Goal: Task Accomplishment & Management: Manage account settings

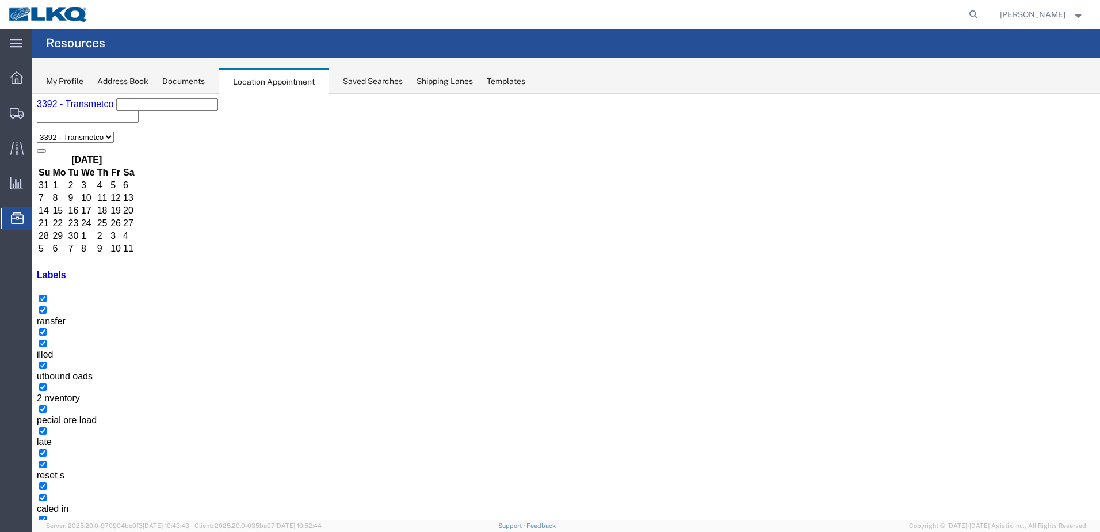
select select "1"
select select "23"
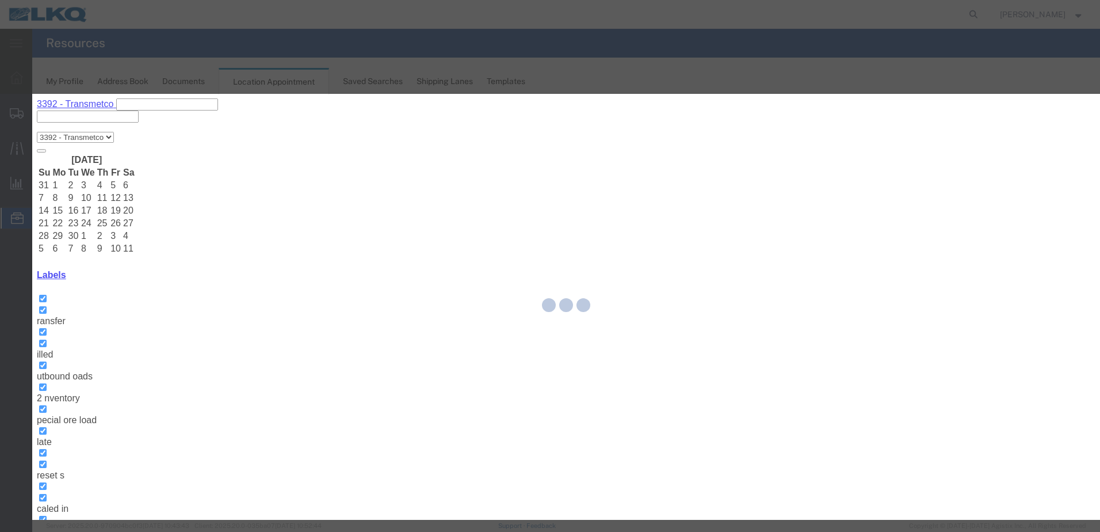
click at [430, 170] on div at bounding box center [566, 307] width 1068 height 426
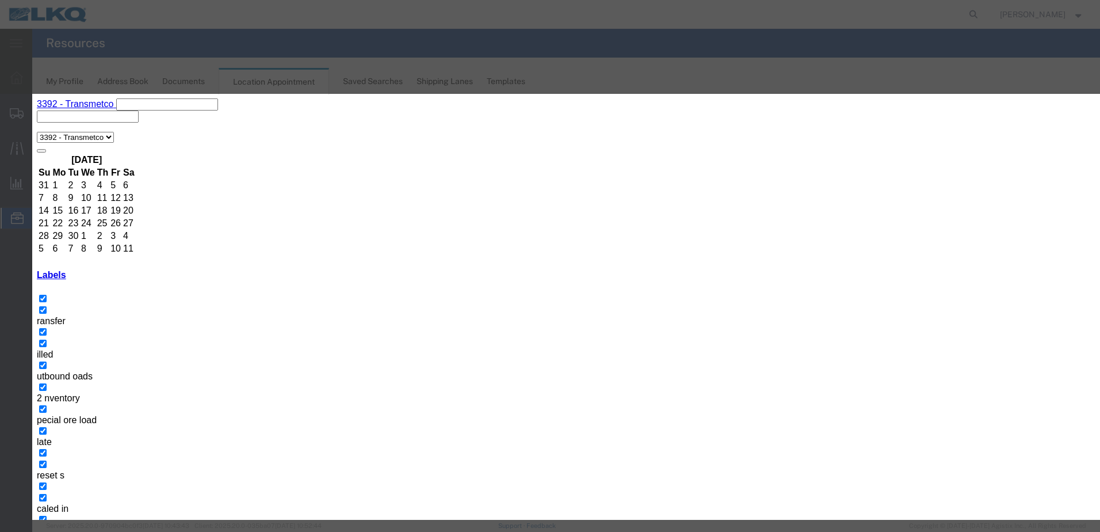
select select
drag, startPoint x: 430, startPoint y: 170, endPoint x: 394, endPoint y: 173, distance: 36.9
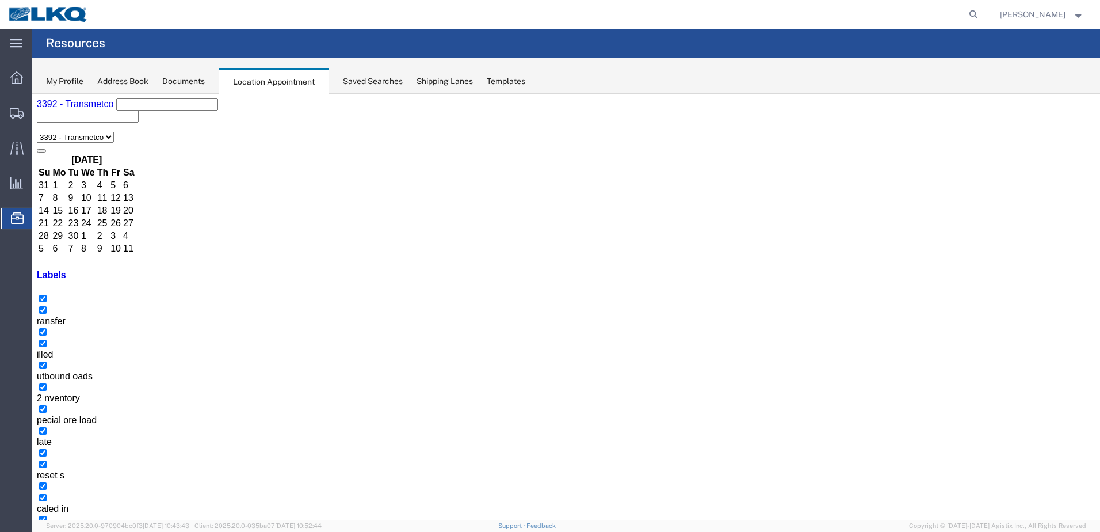
click at [55, 531] on button "button" at bounding box center [50, 539] width 9 height 3
select select "1"
select select
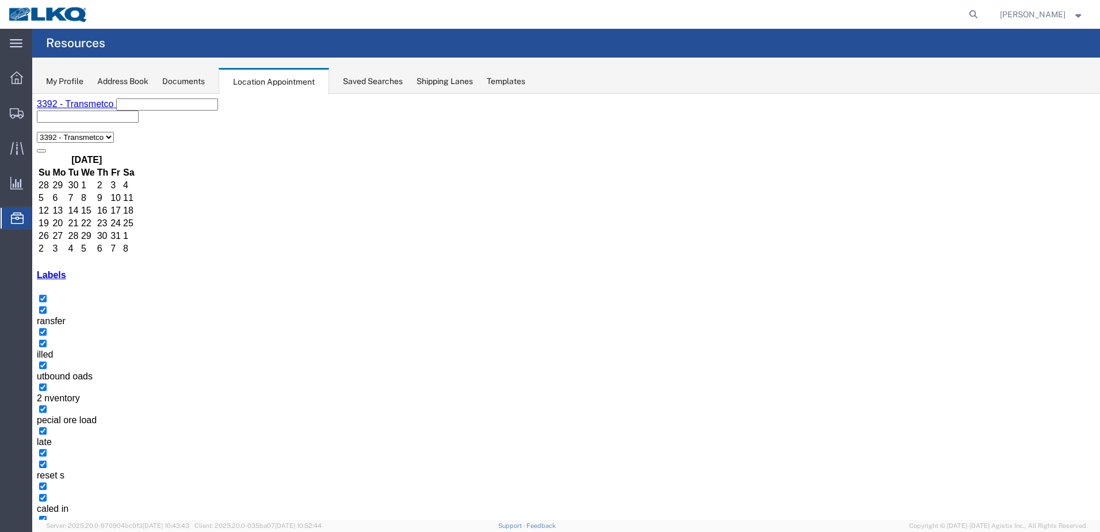
select select "1"
select select
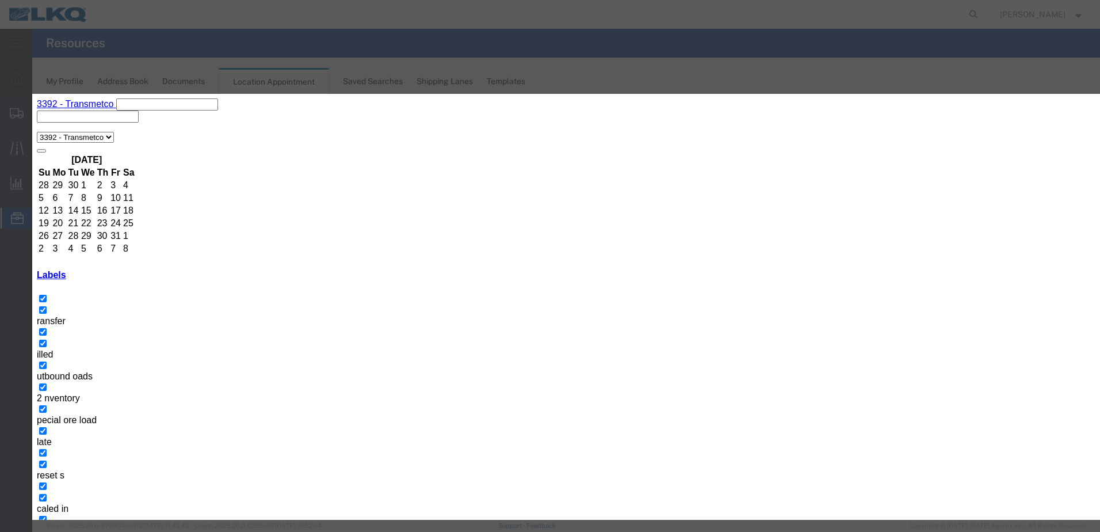
type input "T31662 - Grand Rapids Iron & Metal - Dump"
type input "9:00 a"
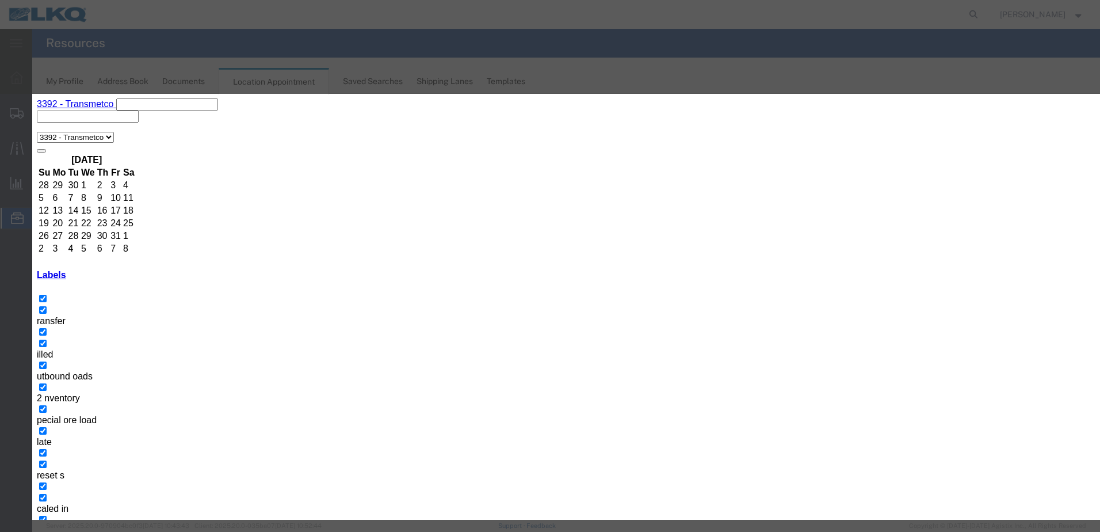
type input "th"
select select "23"
drag, startPoint x: 566, startPoint y: 172, endPoint x: 391, endPoint y: 196, distance: 176.6
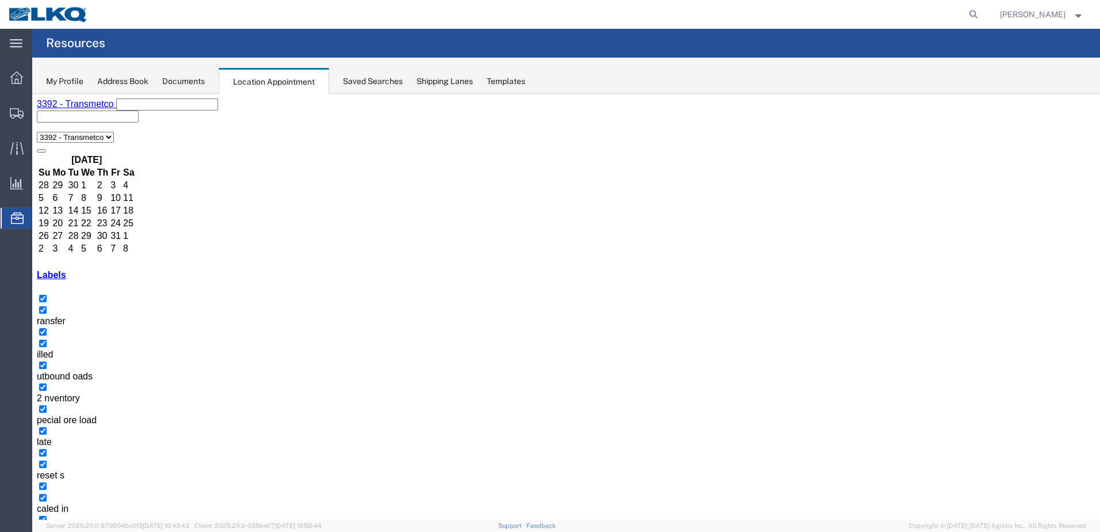
select select "1"
select select
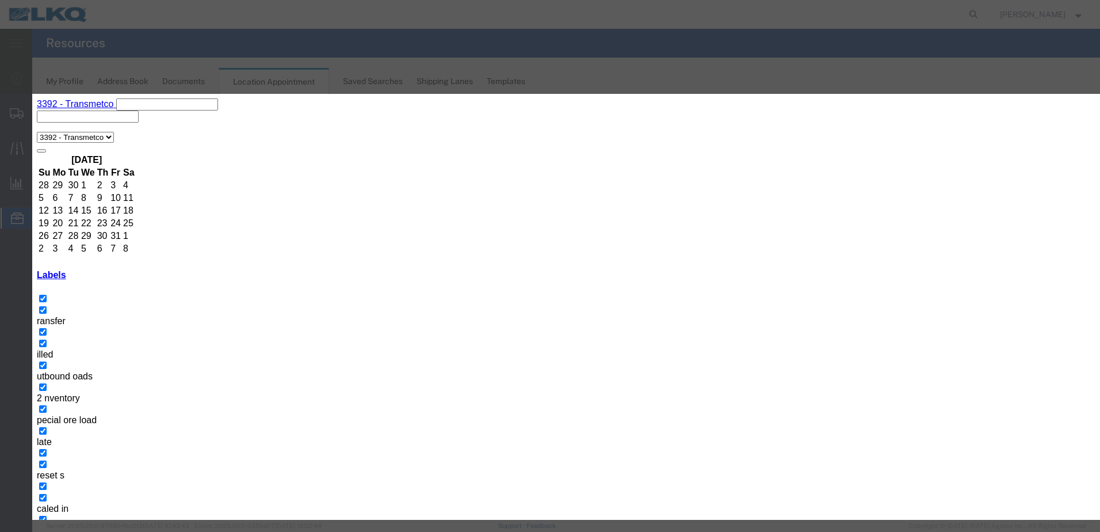
paste input "T31662 - Grand Rapids Iron & Metal - Dump"
type input "T31662 - Grand Rapids Iron & Metal - Dump"
drag, startPoint x: 592, startPoint y: 212, endPoint x: 603, endPoint y: 212, distance: 10.9
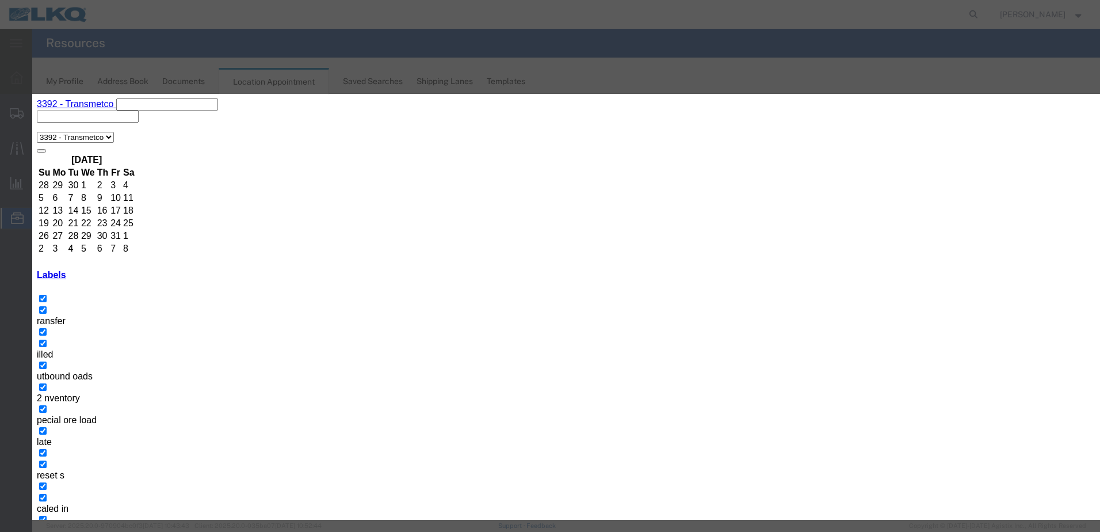
type input "9:00 a"
type input "th"
select select "23"
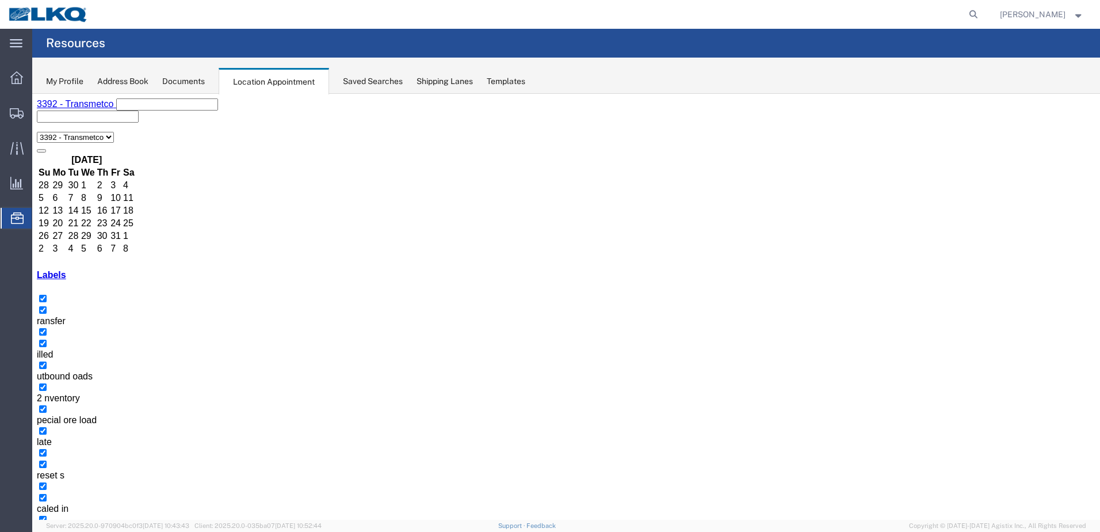
click at [46, 531] on button "button" at bounding box center [41, 539] width 9 height 3
click at [982, 17] on icon at bounding box center [974, 14] width 16 height 16
click at [808, 12] on input "search" at bounding box center [791, 15] width 350 height 28
paste input "56984245"
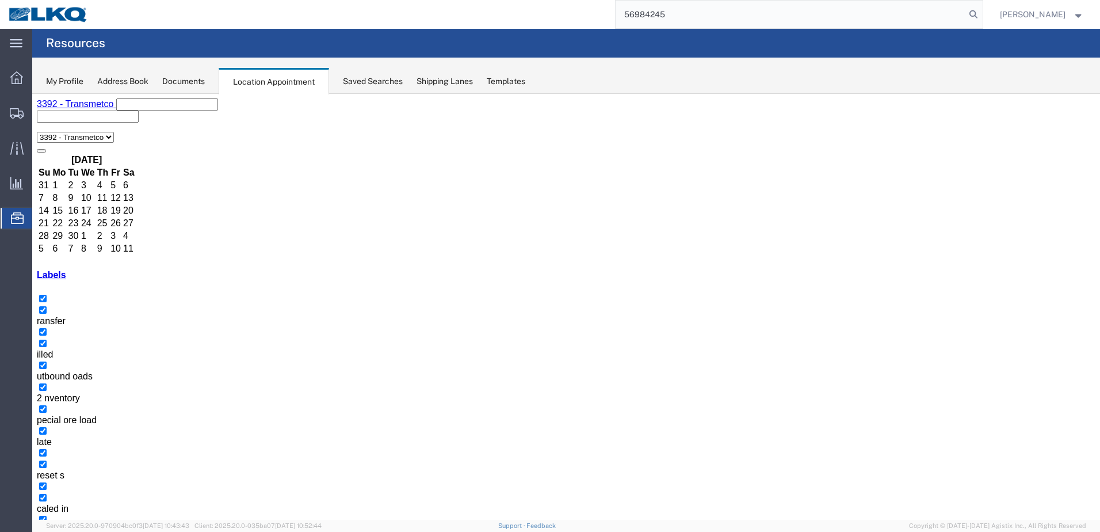
type input "56984245"
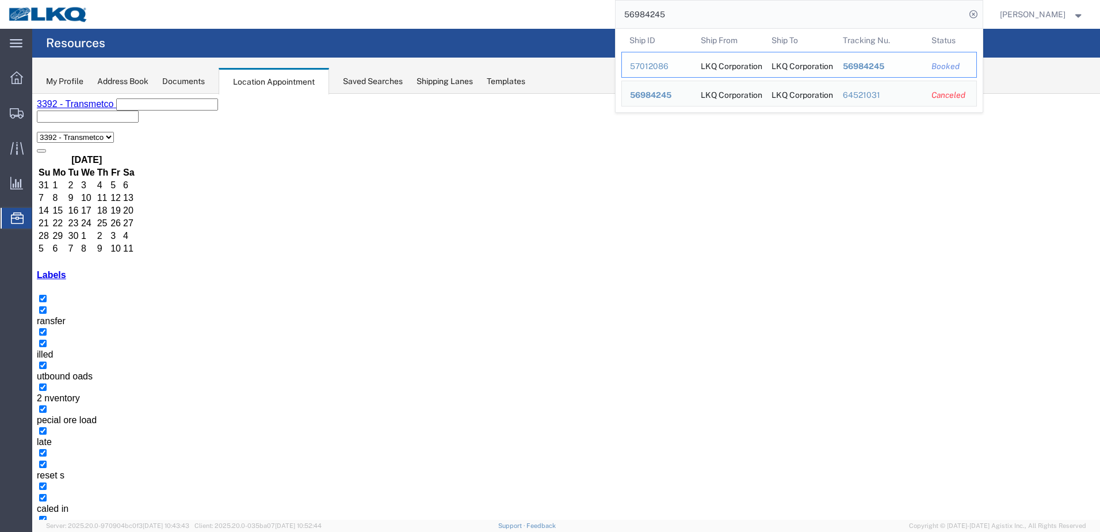
click at [879, 64] on span "56984245" at bounding box center [863, 66] width 41 height 9
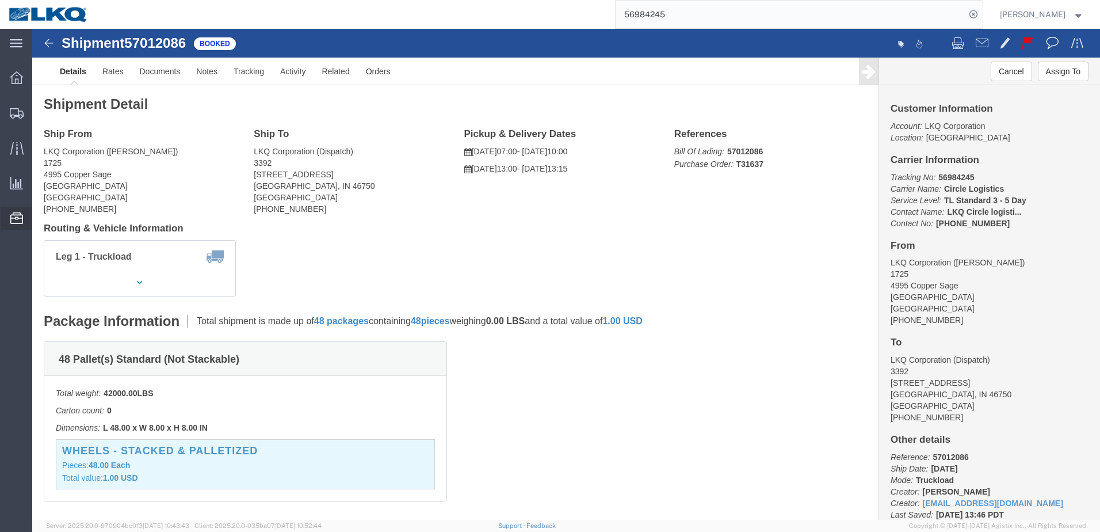
click at [14, 223] on icon at bounding box center [16, 218] width 13 height 12
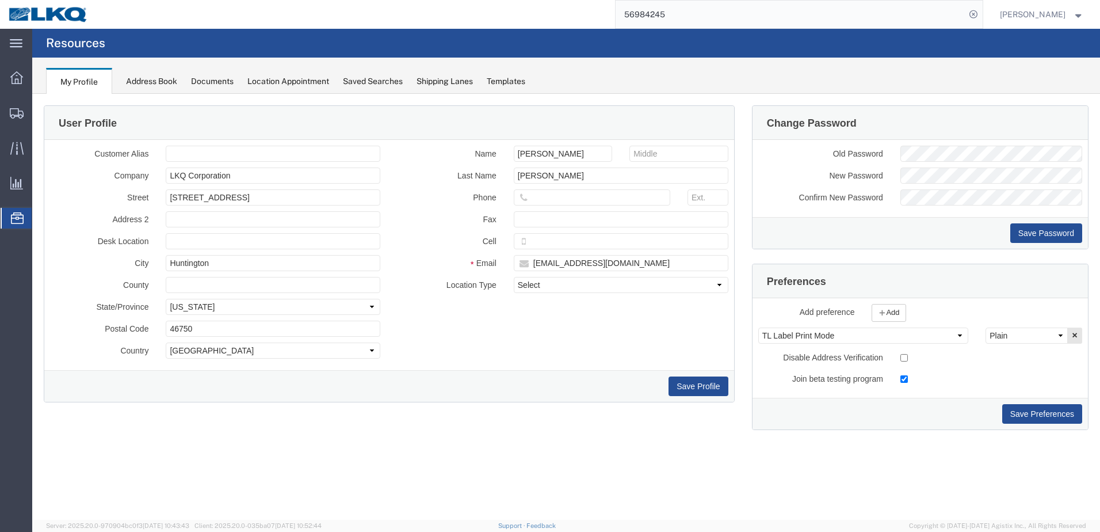
click at [305, 83] on div "Location Appointment" at bounding box center [288, 81] width 82 height 12
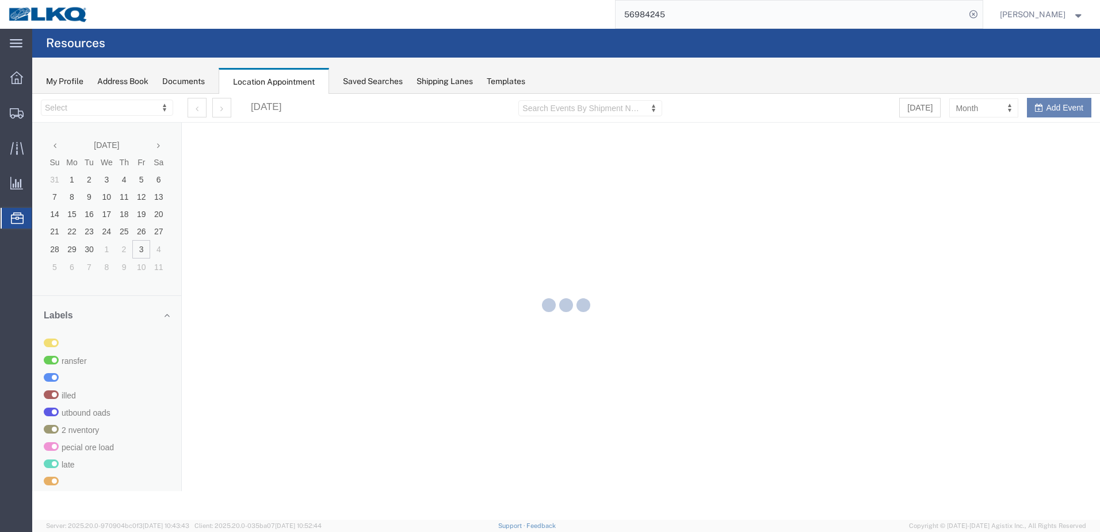
select select "28018"
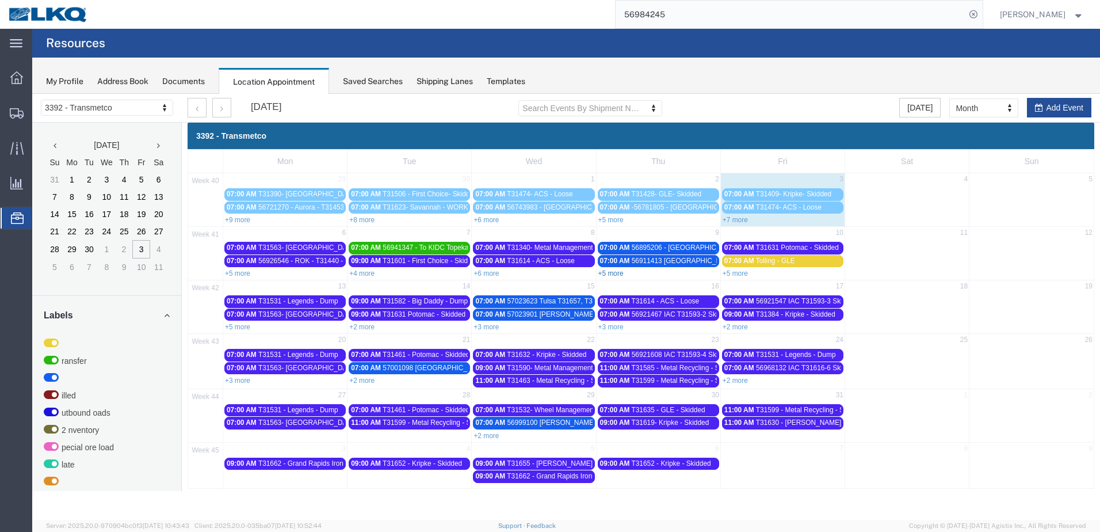
click at [619, 271] on link "+5 more" at bounding box center [611, 273] width 25 height 8
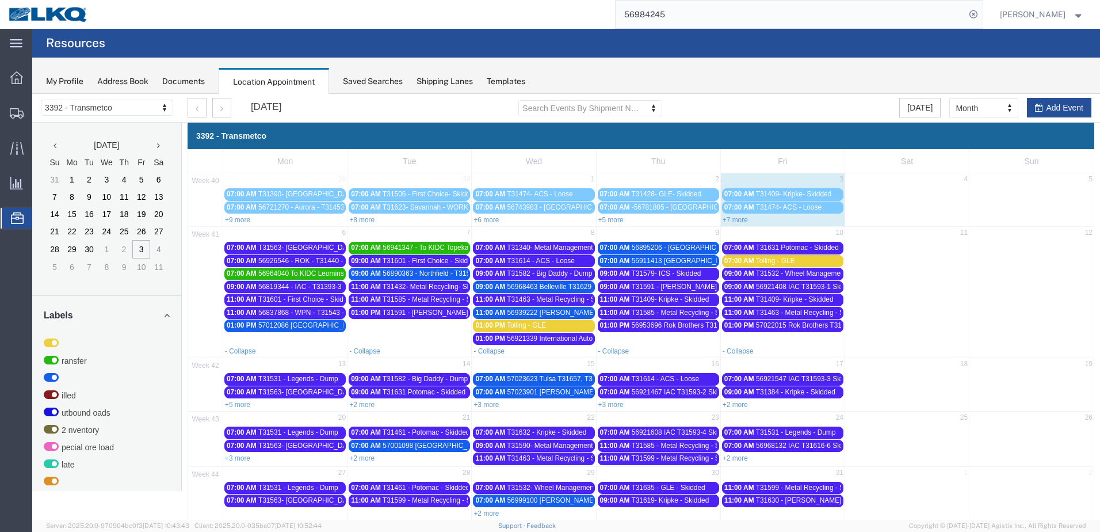
click at [703, 287] on span "T31591 - [PERSON_NAME] / [GEOGRAPHIC_DATA] - Dump" at bounding box center [724, 287] width 187 height 8
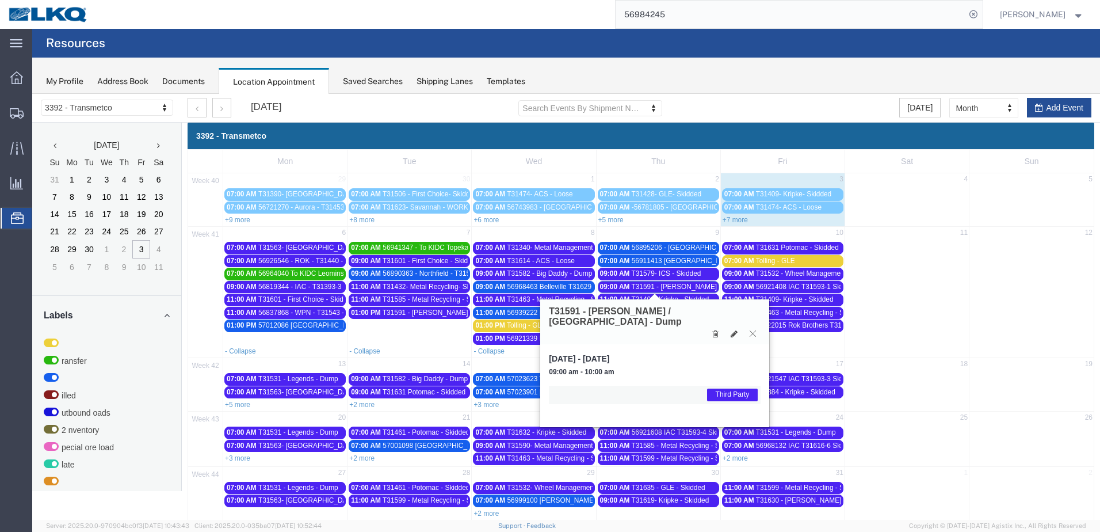
click at [754, 328] on button at bounding box center [753, 333] width 16 height 11
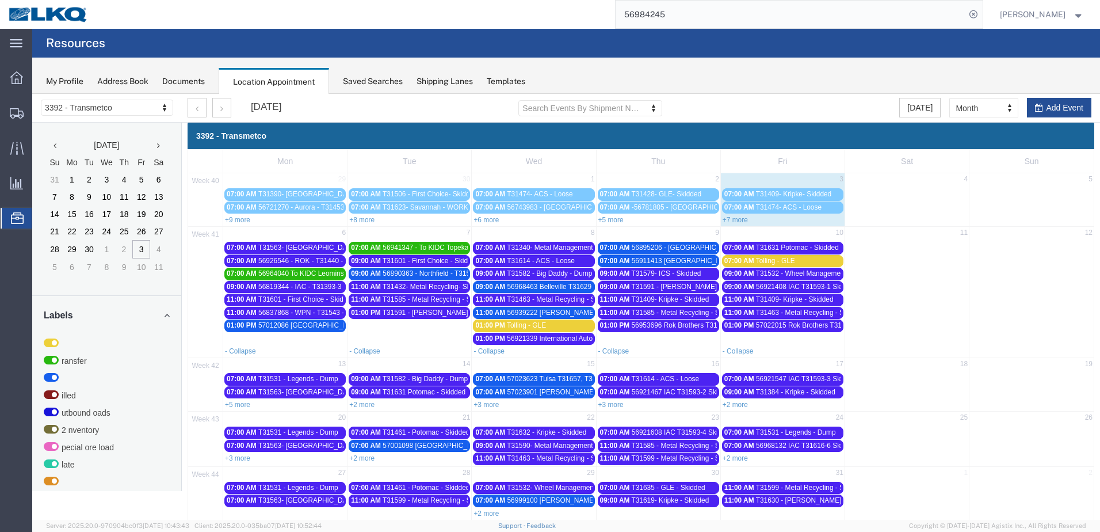
click at [706, 310] on span "T31585 - Metal Recycling - Skidded" at bounding box center [685, 312] width 108 height 8
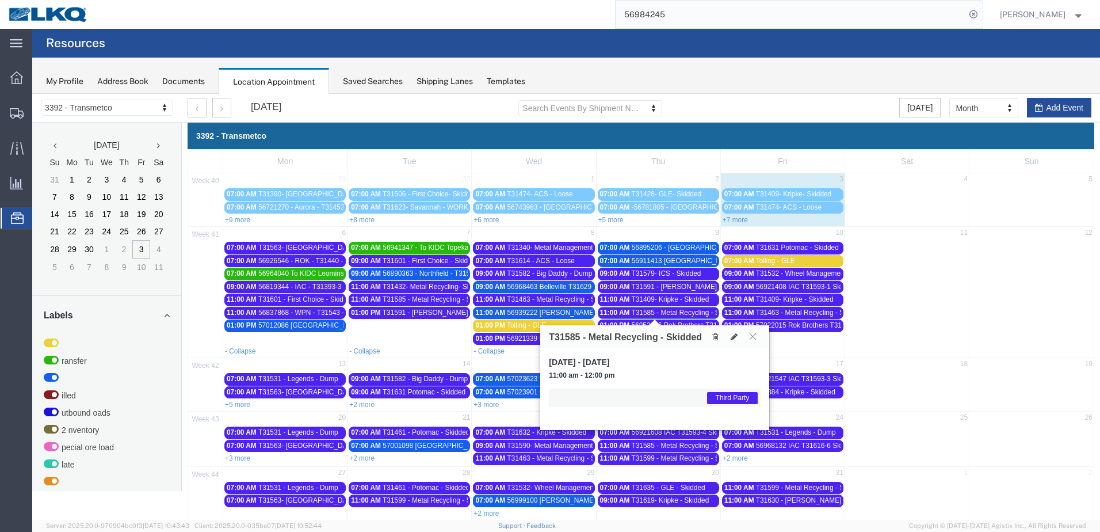
click at [753, 333] on icon at bounding box center [753, 336] width 6 height 7
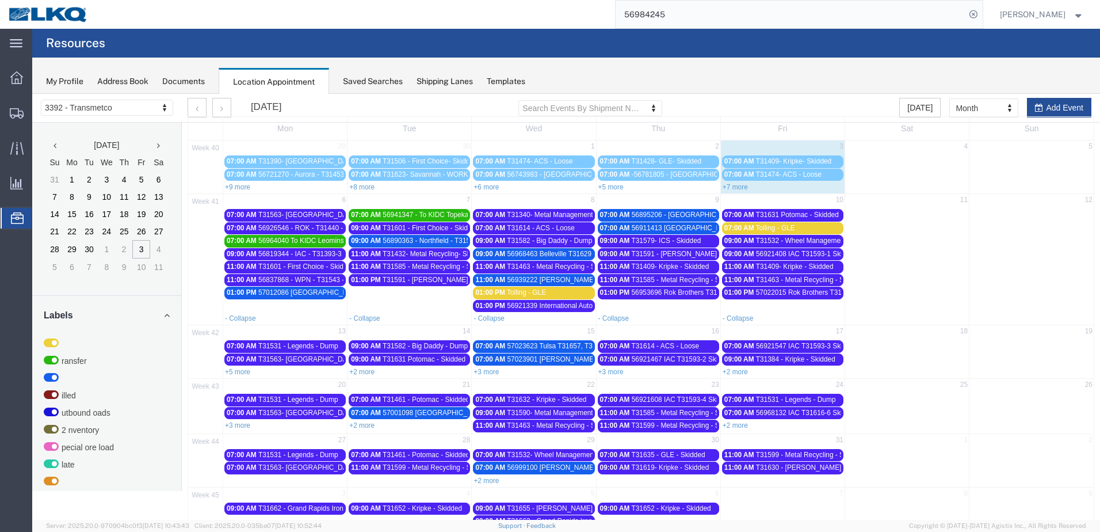
scroll to position [59, 0]
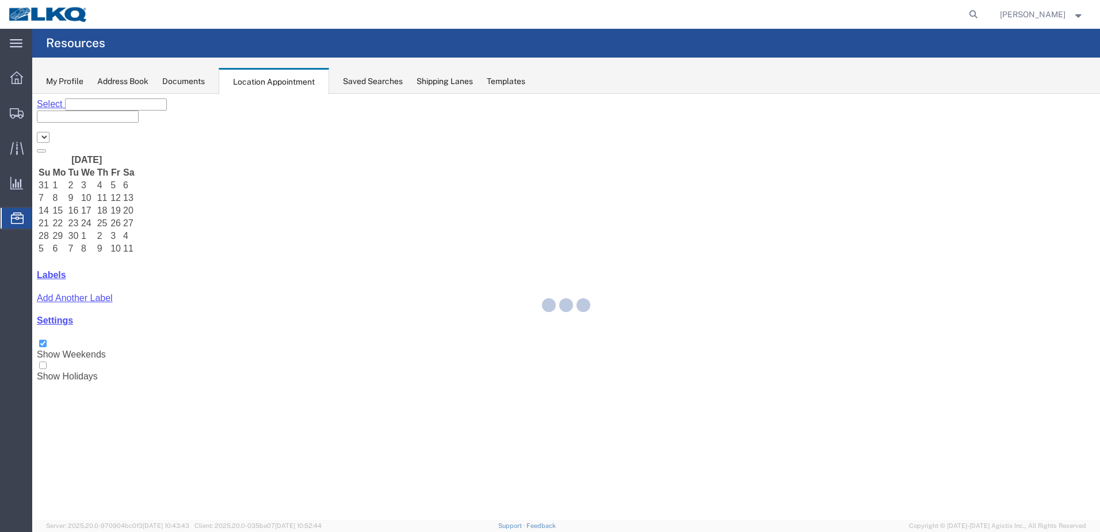
select select "28018"
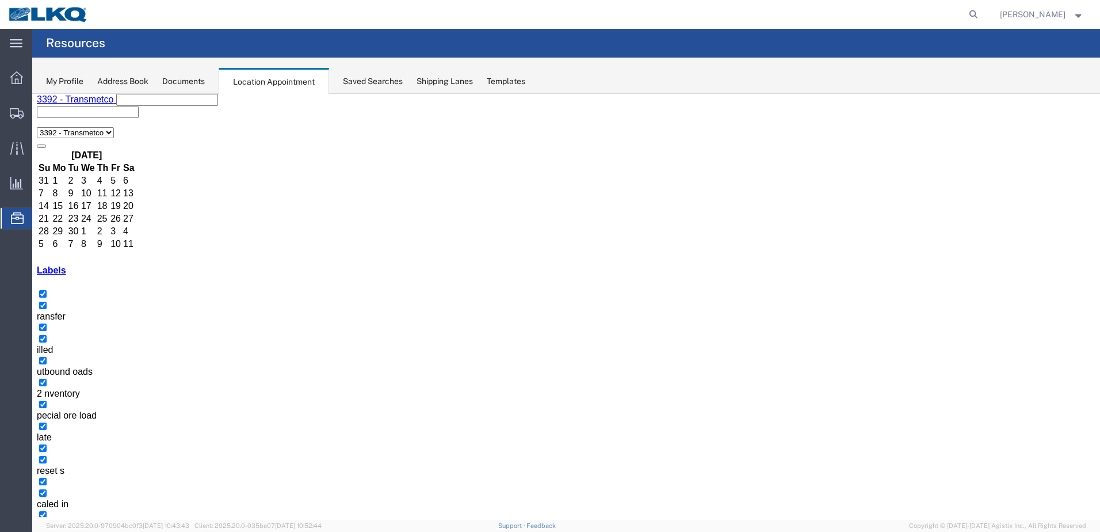
scroll to position [123, 0]
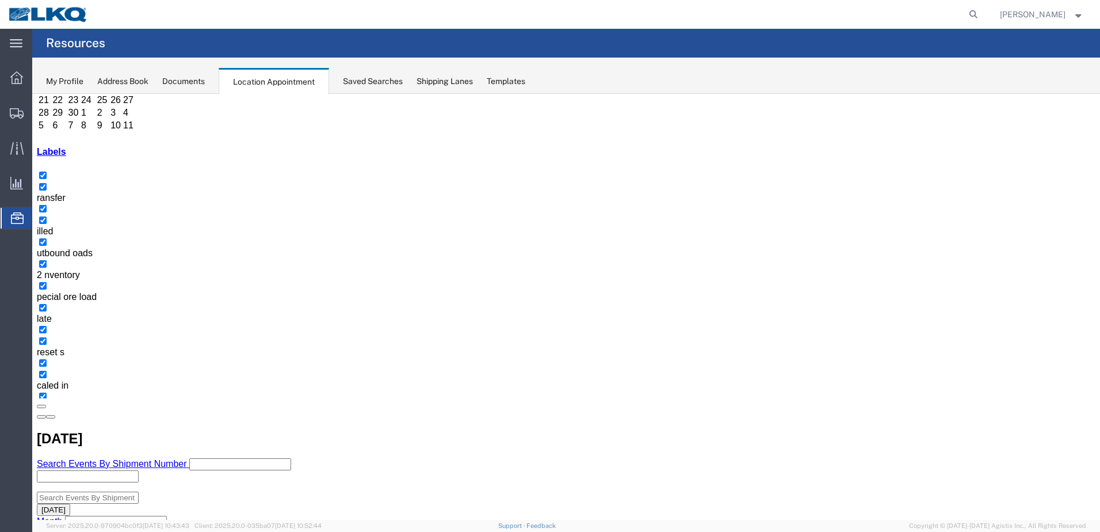
select select "1"
select select
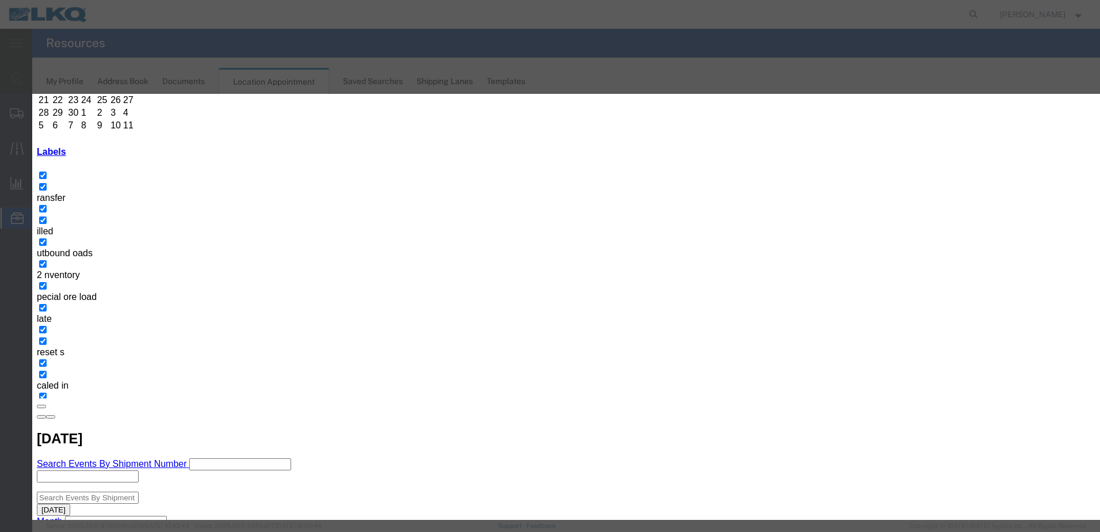
type input "T31663 - Big Daddy - Dump"
type input "9:00 AM"
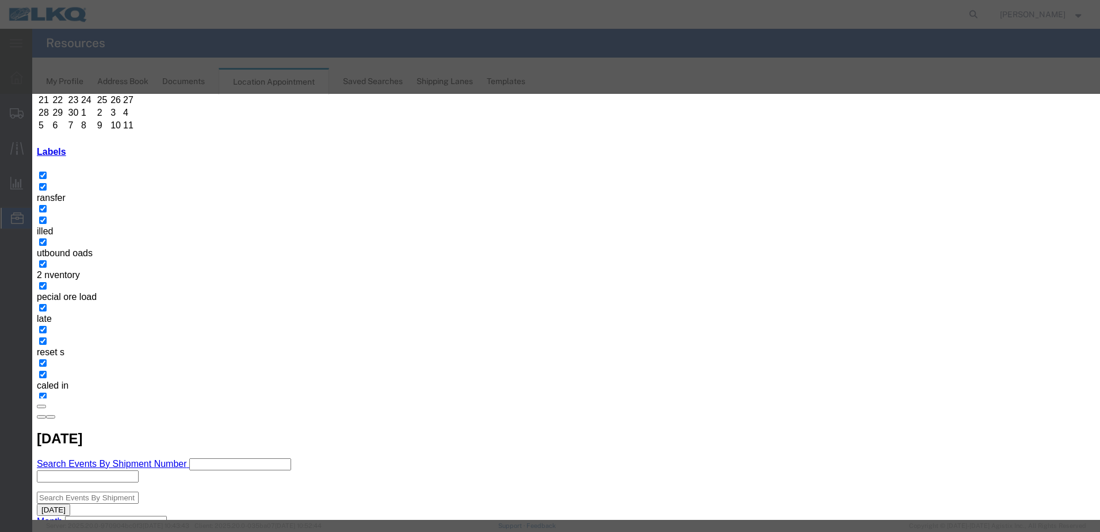
type input "th"
select select "23"
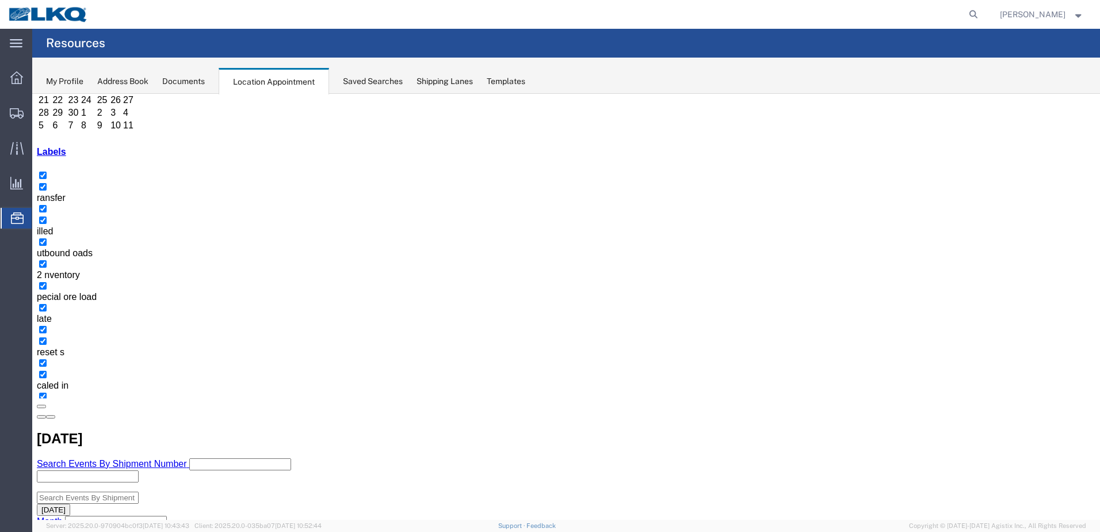
scroll to position [0, 0]
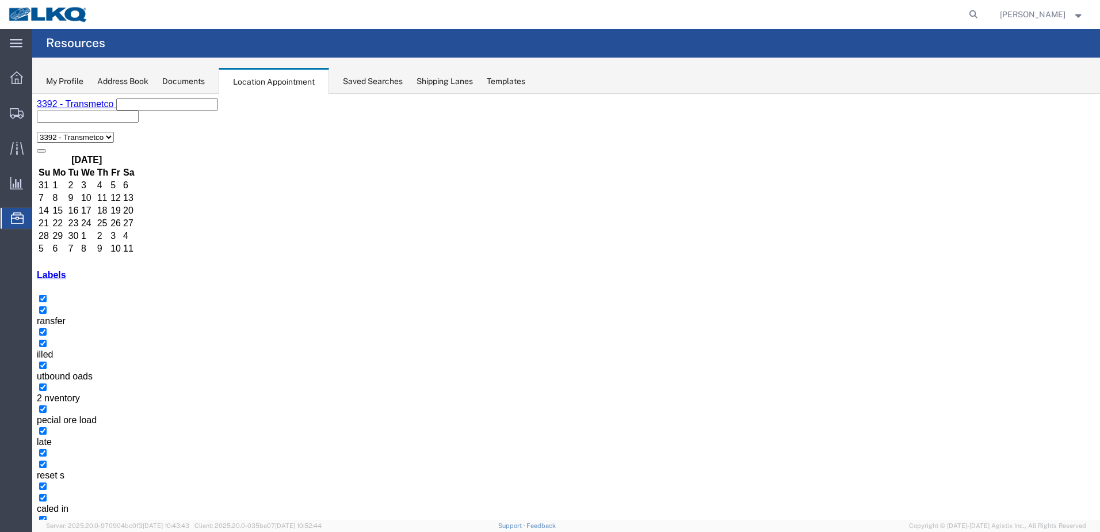
select select "1"
select select
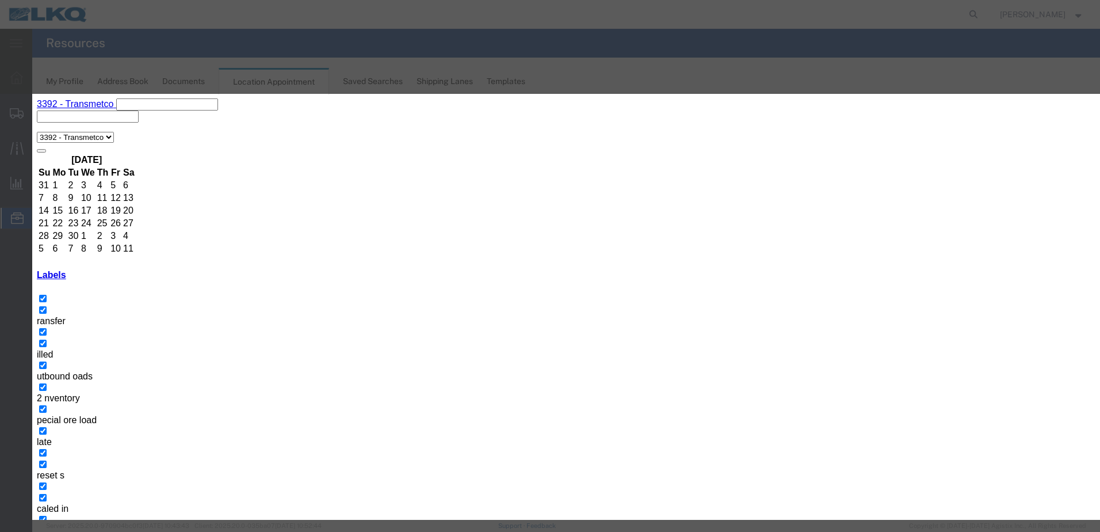
paste input "T31663 - Big Daddy - Dump"
type input "T31663 - Big Daddy - Dump"
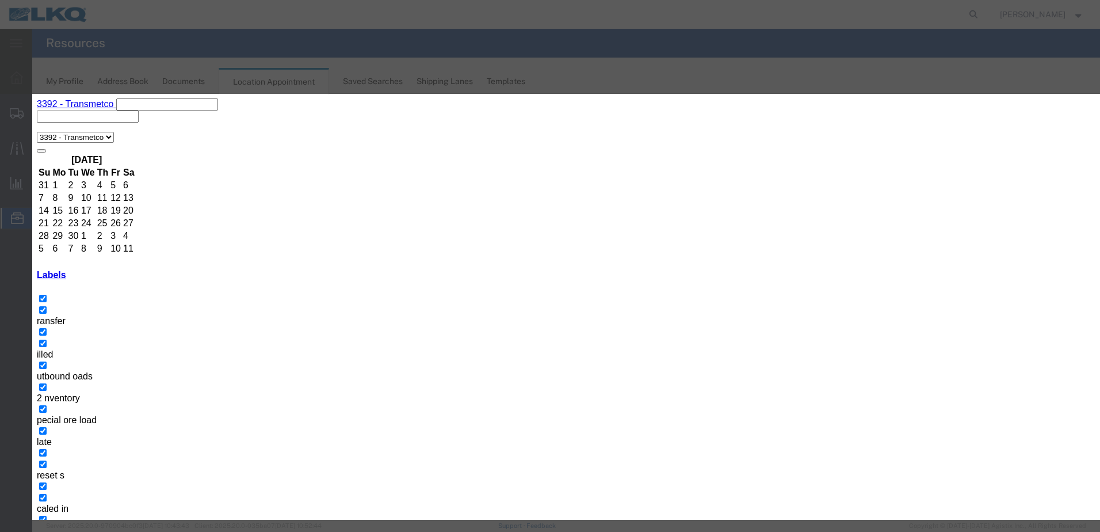
type input "9:00 PM"
type input "th"
select select "23"
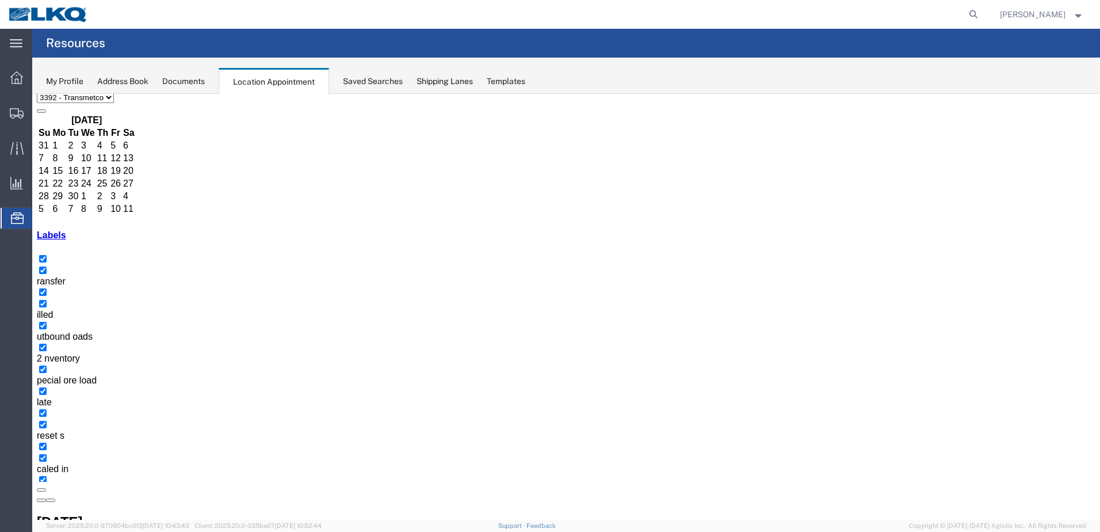
scroll to position [59, 0]
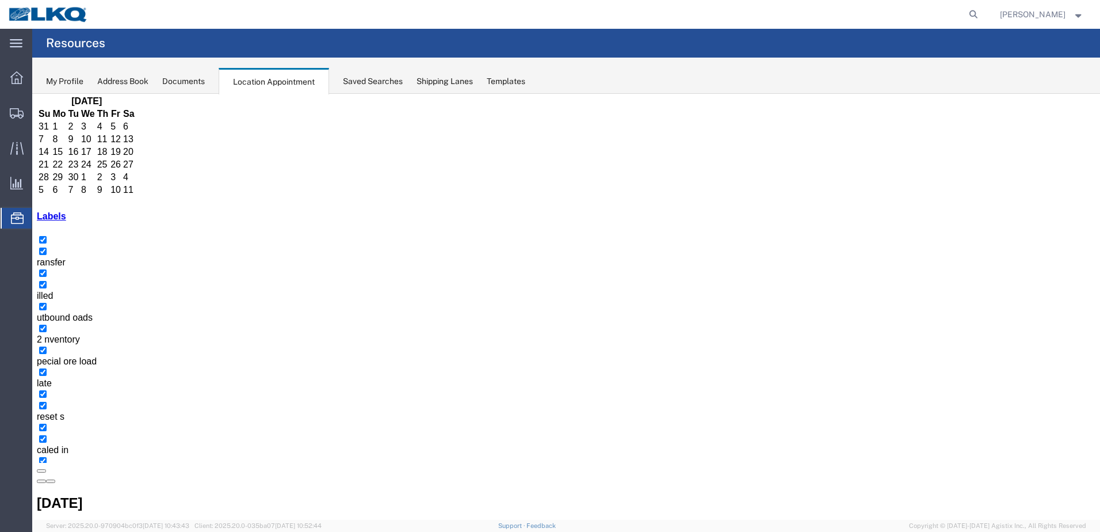
drag, startPoint x: 286, startPoint y: 262, endPoint x: 253, endPoint y: 255, distance: 34.1
select select "1"
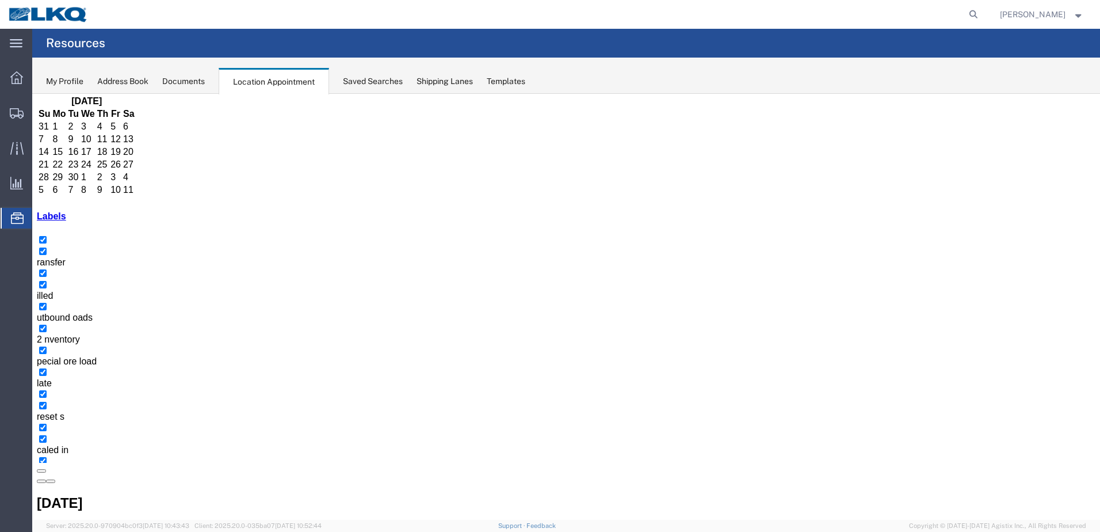
select select
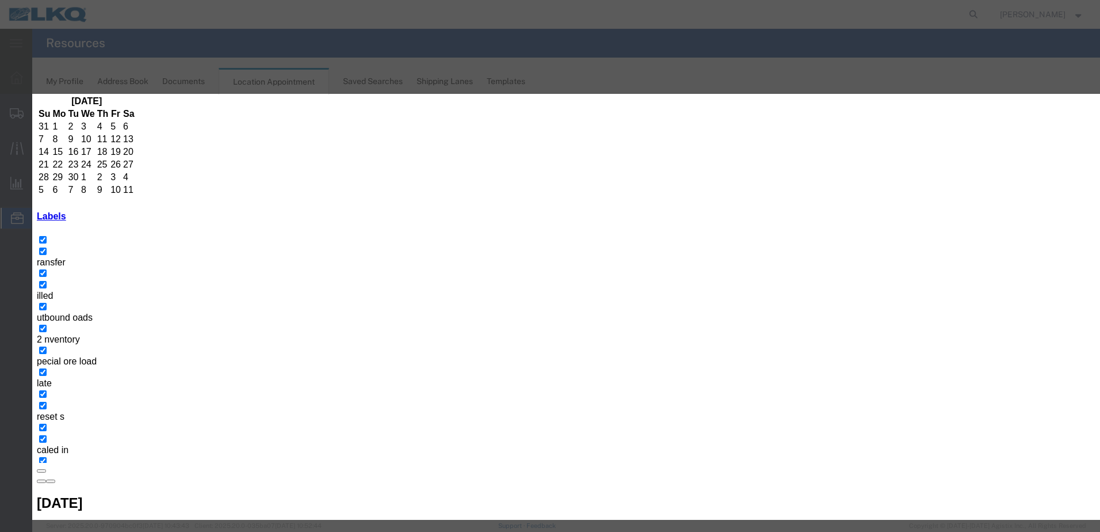
type input "T"
paste input "T31663 - Big Daddy - Dump"
type input "T31582 - Big Daddy - Dump"
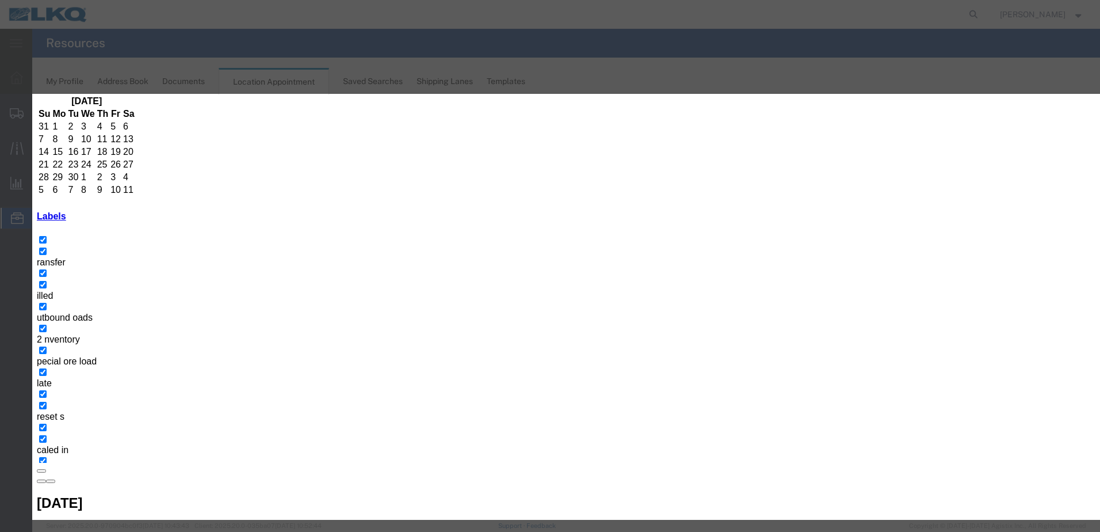
type input "9:00 a"
type input "th"
select select "23"
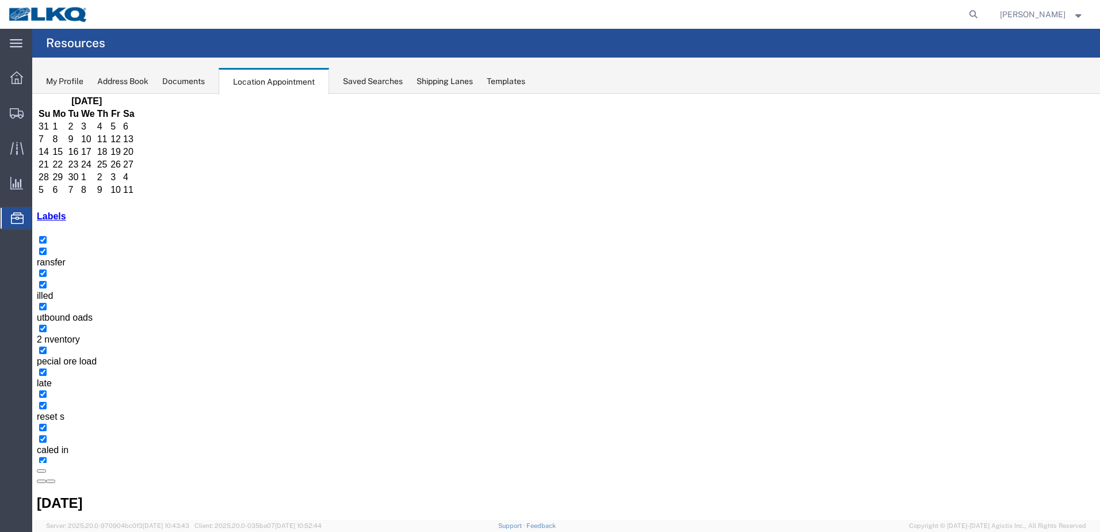
scroll to position [0, 0]
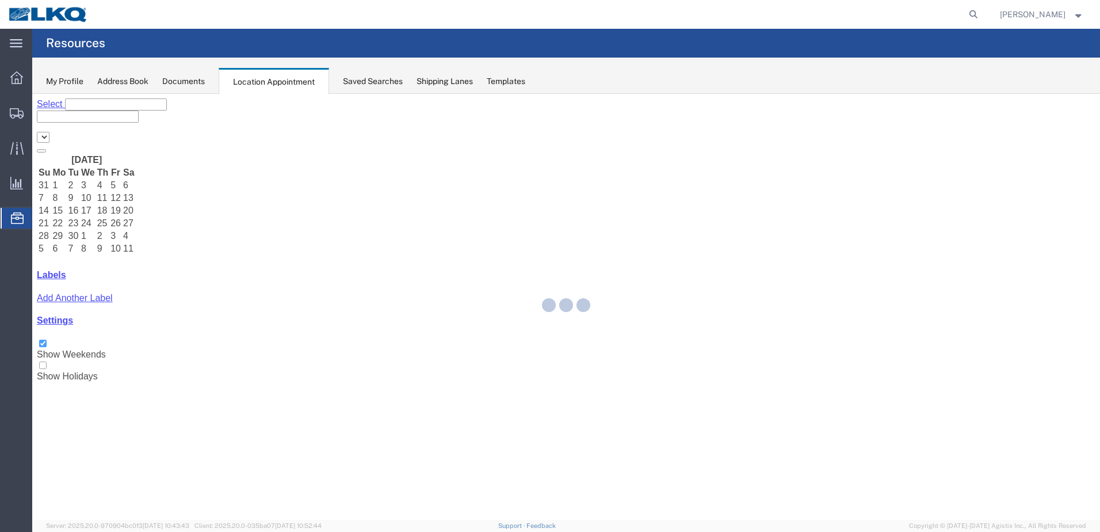
select select "28018"
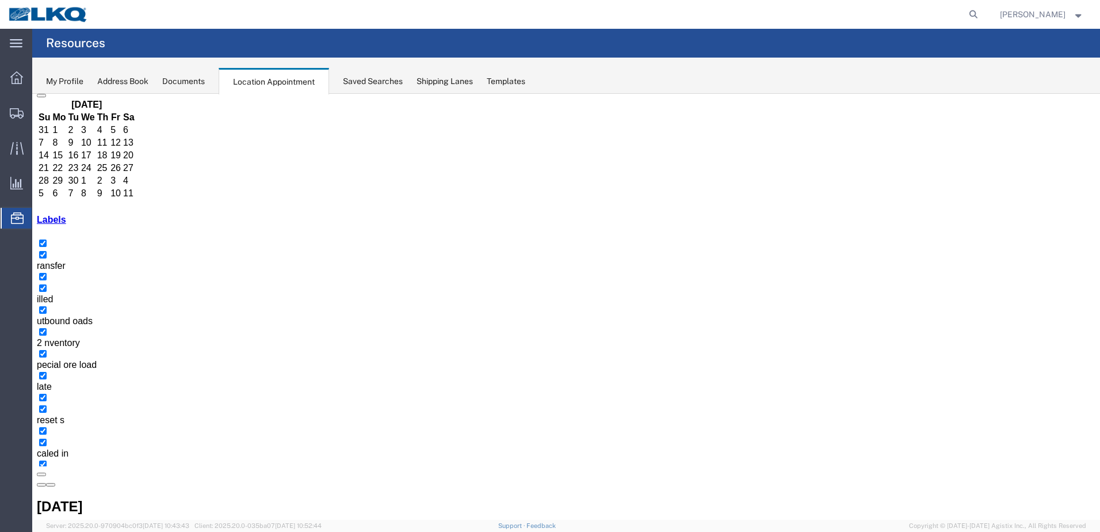
scroll to position [58, 0]
select select "1"
select select "21"
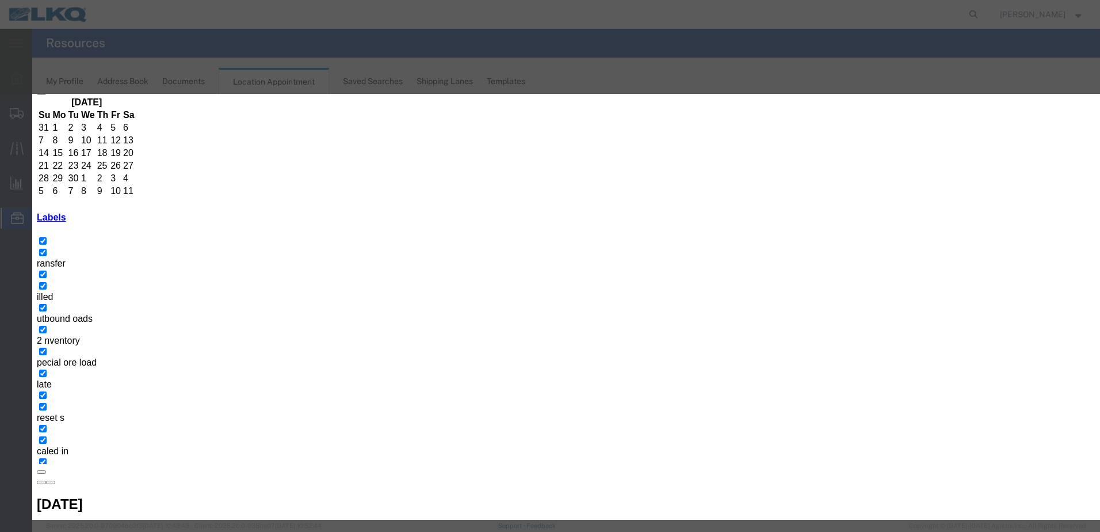
select select
drag, startPoint x: 430, startPoint y: 170, endPoint x: 384, endPoint y: 173, distance: 46.7
drag, startPoint x: 461, startPoint y: 173, endPoint x: 471, endPoint y: 177, distance: 10.6
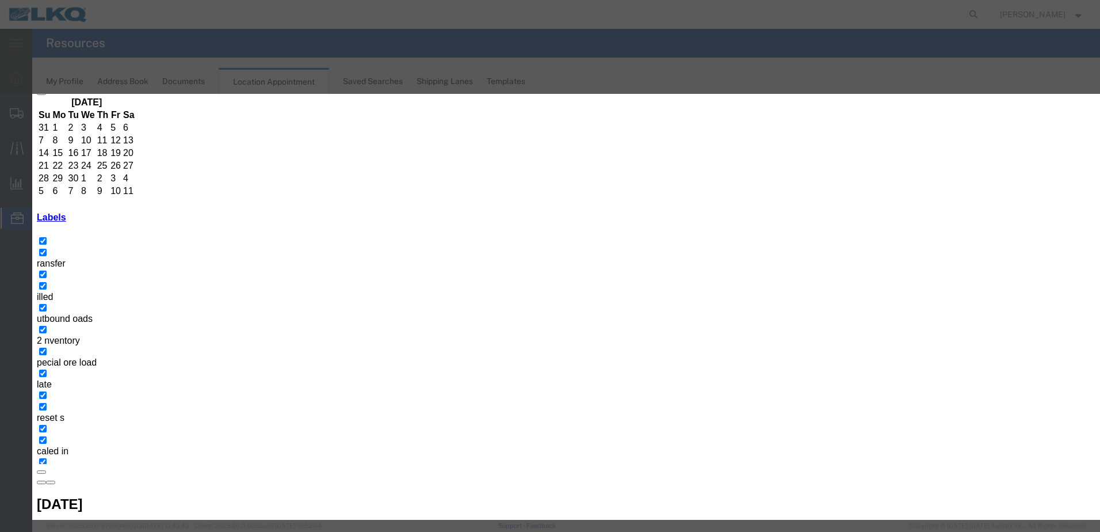
type input "56964040 Leominster T31604 Skidded"
select select "22"
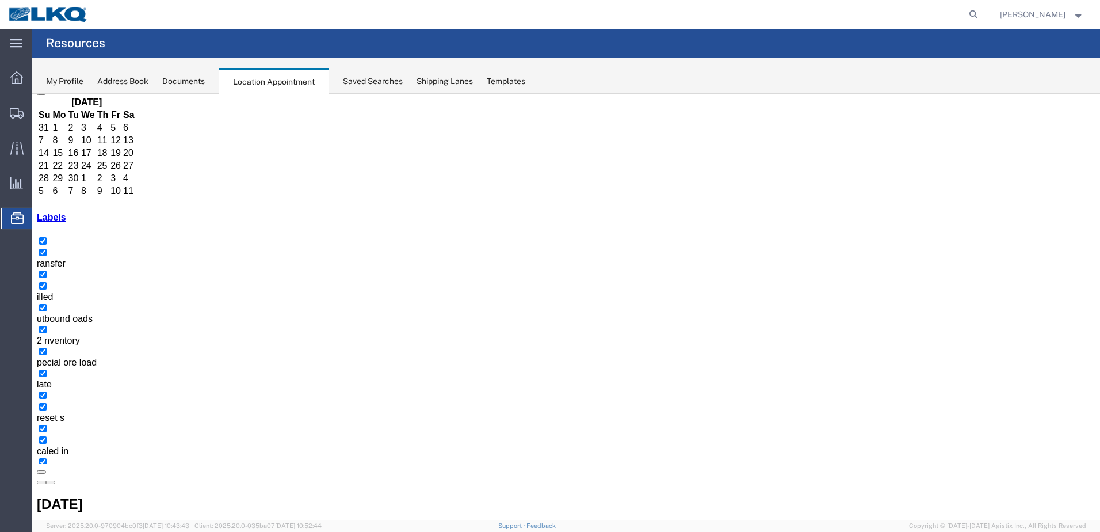
scroll to position [0, 0]
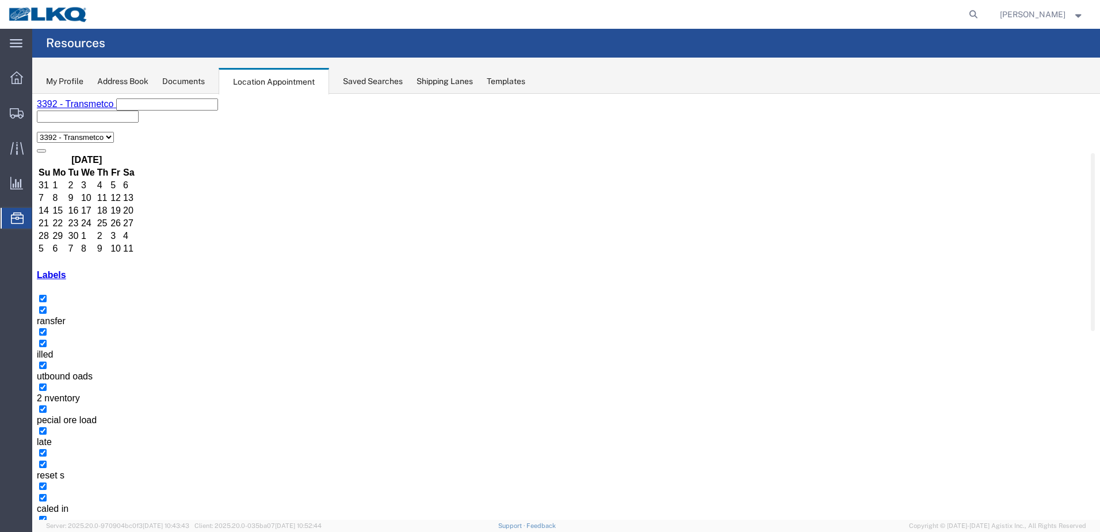
drag, startPoint x: 493, startPoint y: 272, endPoint x: 522, endPoint y: 300, distance: 39.9
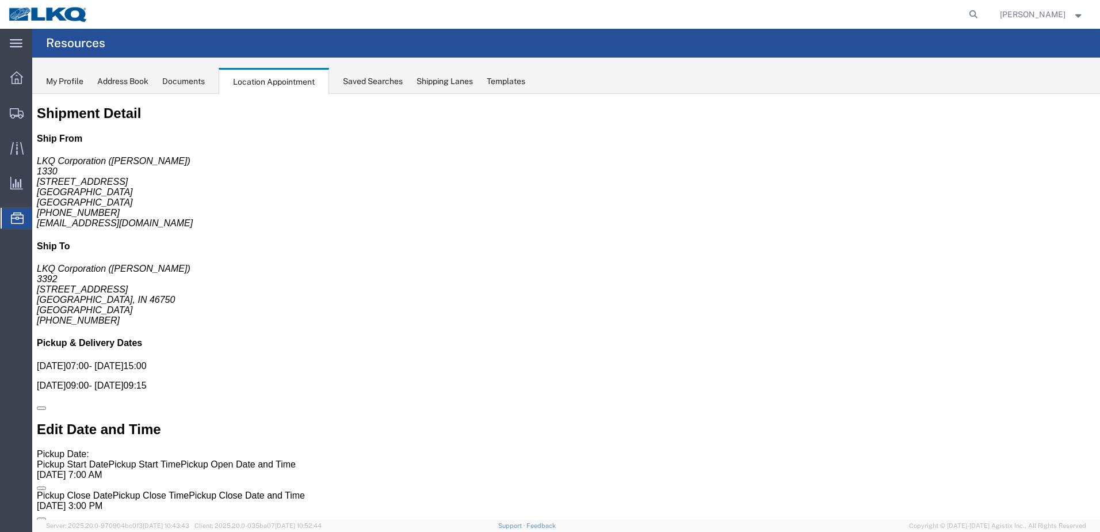
click at [17, 217] on icon at bounding box center [17, 218] width 13 height 12
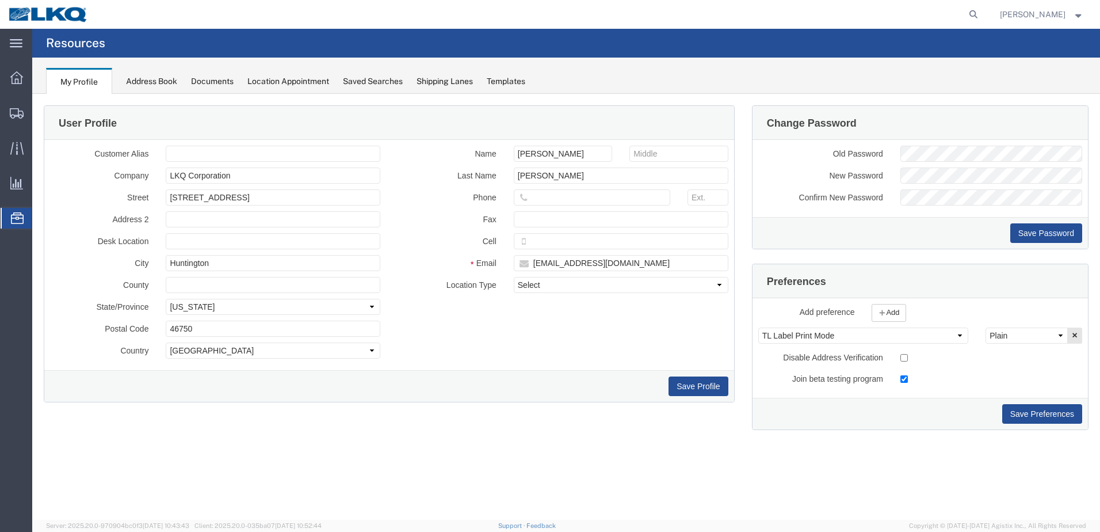
click at [291, 79] on div "Location Appointment" at bounding box center [288, 81] width 82 height 12
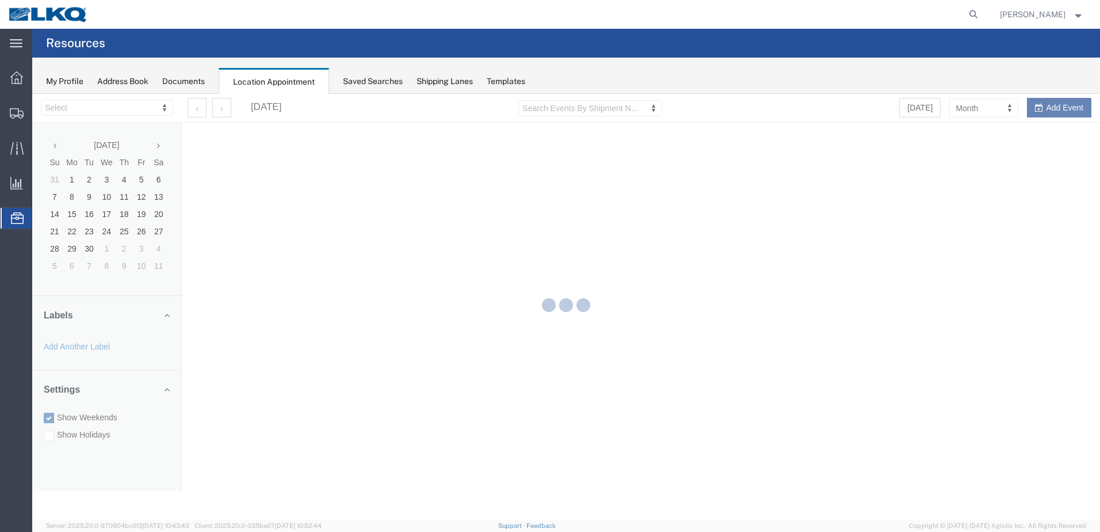
select select "28018"
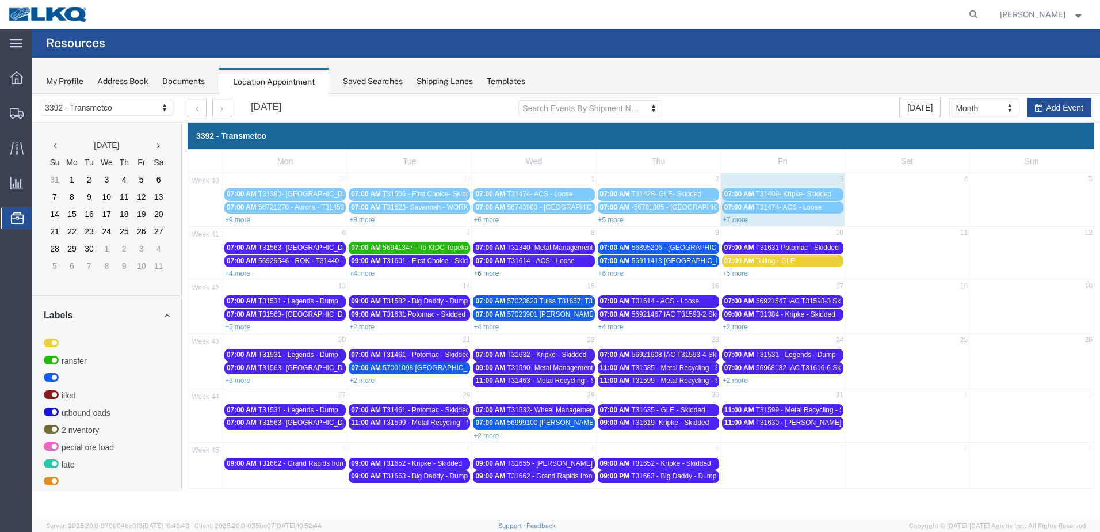
click at [493, 271] on link "+6 more" at bounding box center [486, 273] width 25 height 8
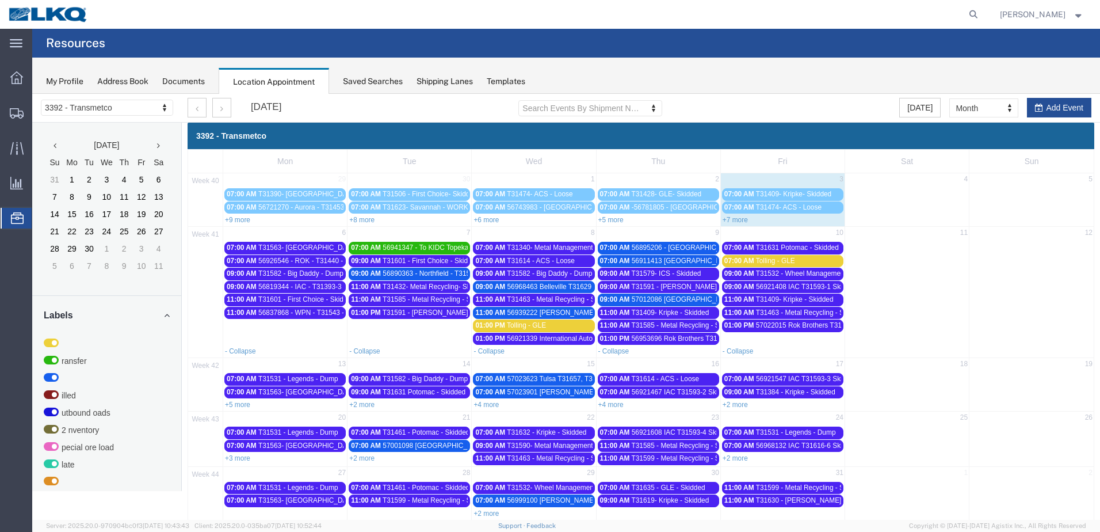
click at [527, 288] on span "56968463 Belleville T31629 Skidded" at bounding box center [563, 287] width 111 height 8
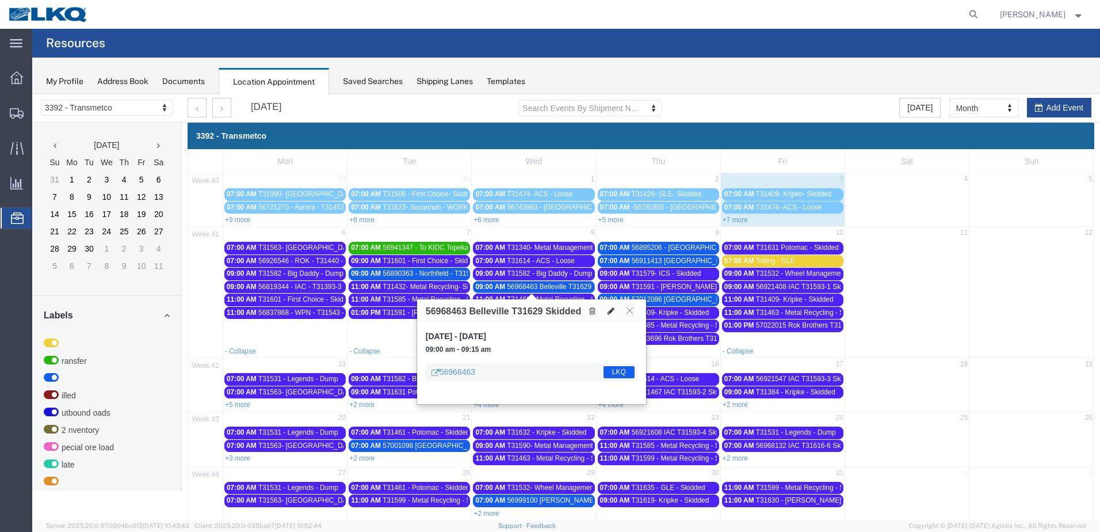
click at [613, 309] on icon at bounding box center [611, 311] width 7 height 8
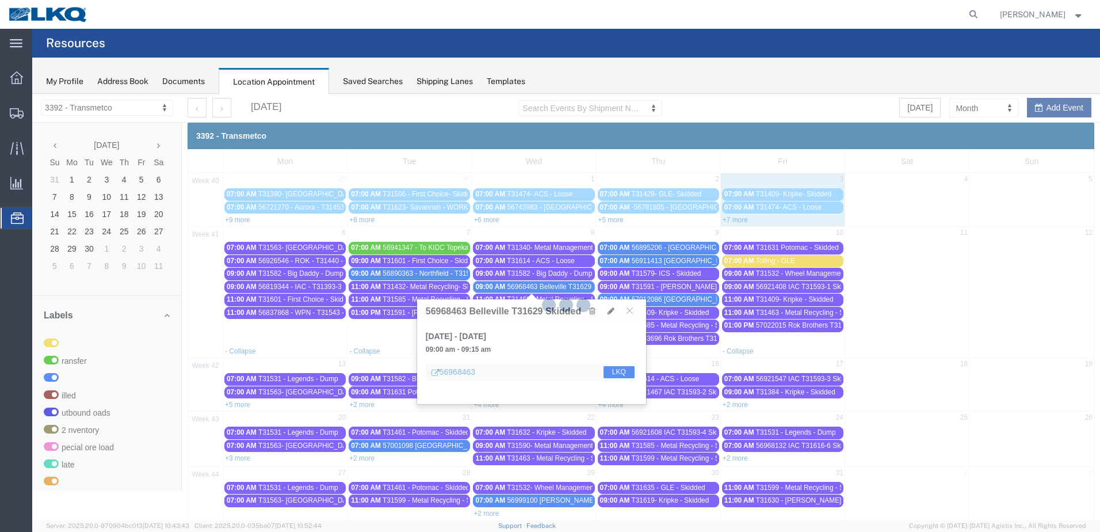
select select "1"
select select "22"
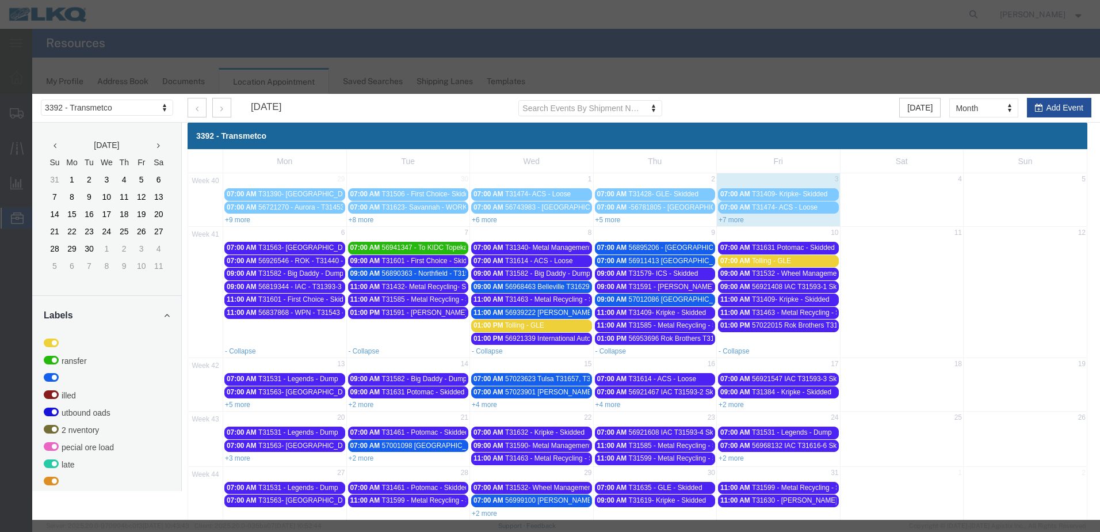
select select
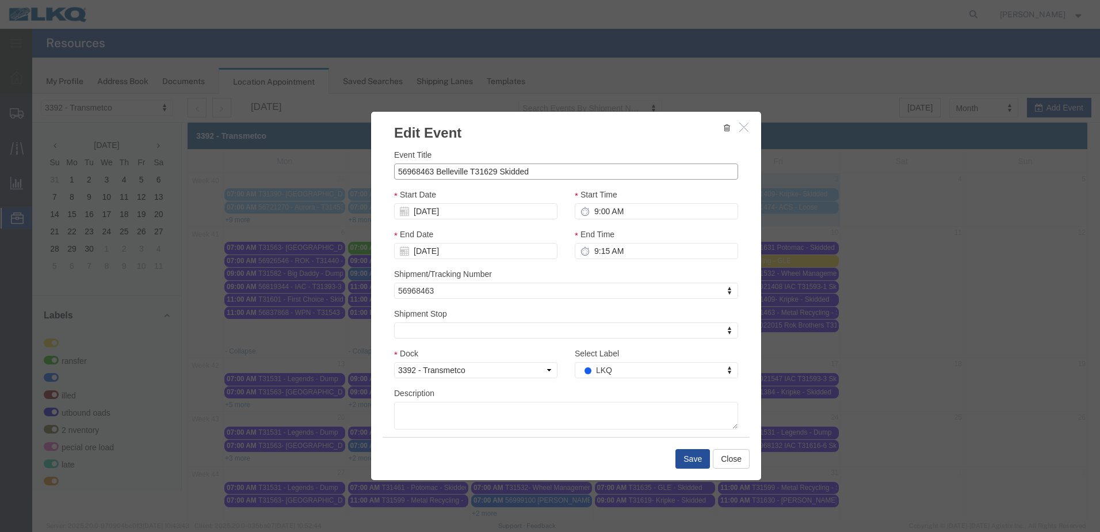
click at [432, 169] on input "56968463 Belleville T31629 Skidded" at bounding box center [566, 171] width 344 height 16
drag, startPoint x: 563, startPoint y: 170, endPoint x: 384, endPoint y: 183, distance: 178.9
click at [384, 183] on div "Event Title 56968463 To KIDC Belleville T31629 Skidded Start Date [DATE] Start …" at bounding box center [566, 290] width 390 height 294
type input "56968463 To KIDC Belleville T31629 Skidded"
type input "tr"
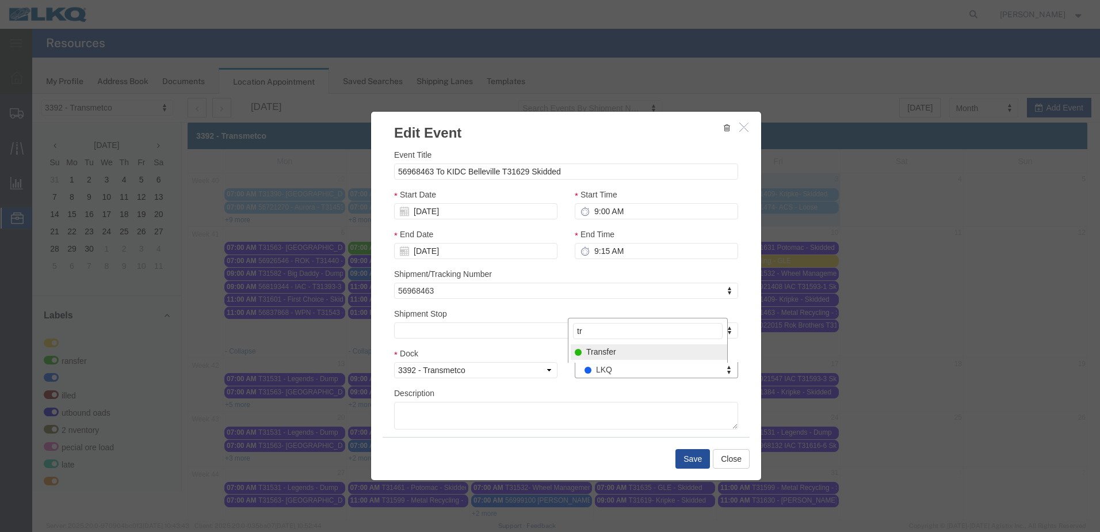
drag, startPoint x: 597, startPoint y: 355, endPoint x: 612, endPoint y: 379, distance: 27.6
select select "21"
click at [685, 456] on button "Save" at bounding box center [693, 459] width 35 height 20
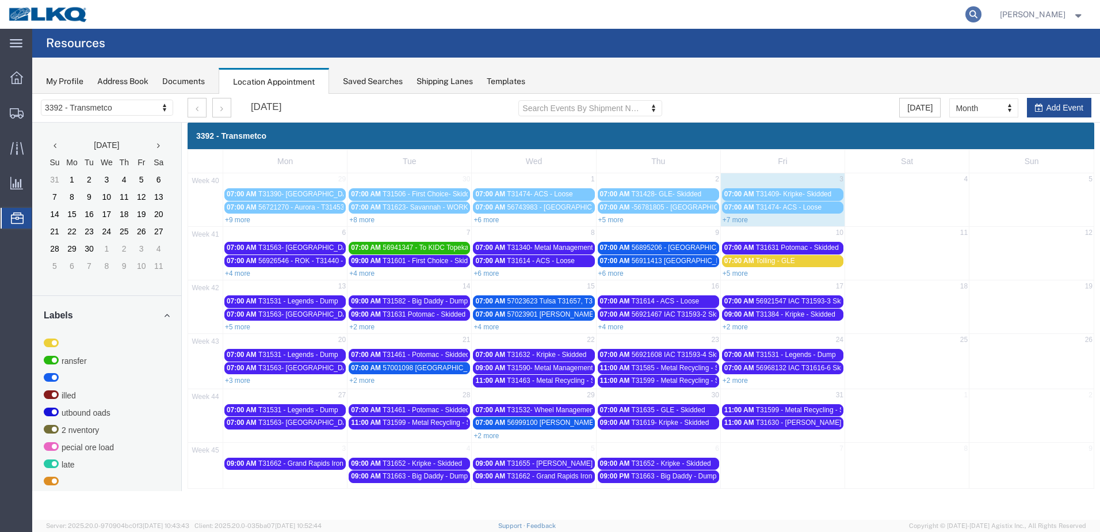
click at [982, 13] on icon at bounding box center [974, 14] width 16 height 16
click at [878, 13] on input "search" at bounding box center [791, 15] width 350 height 28
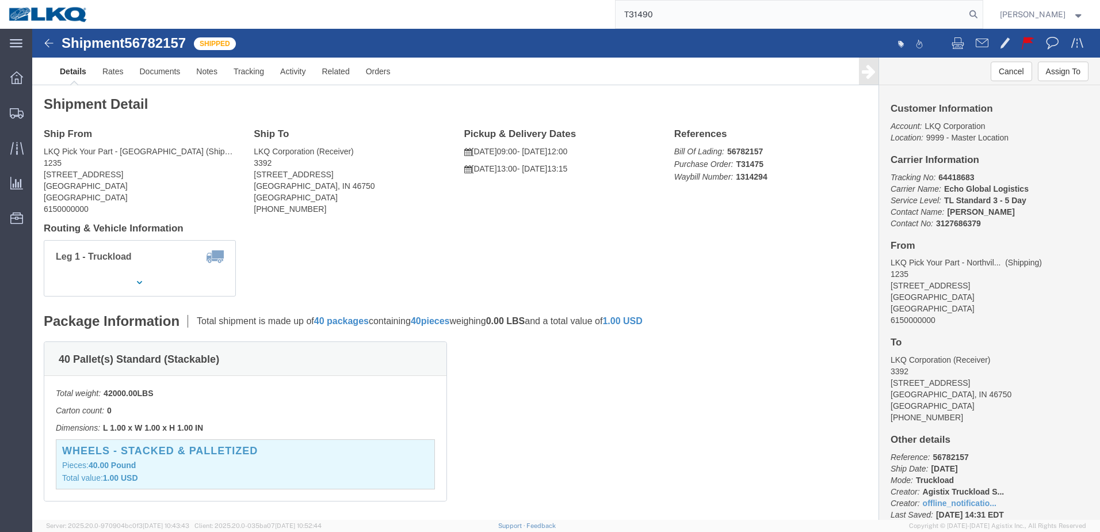
type input "T31490"
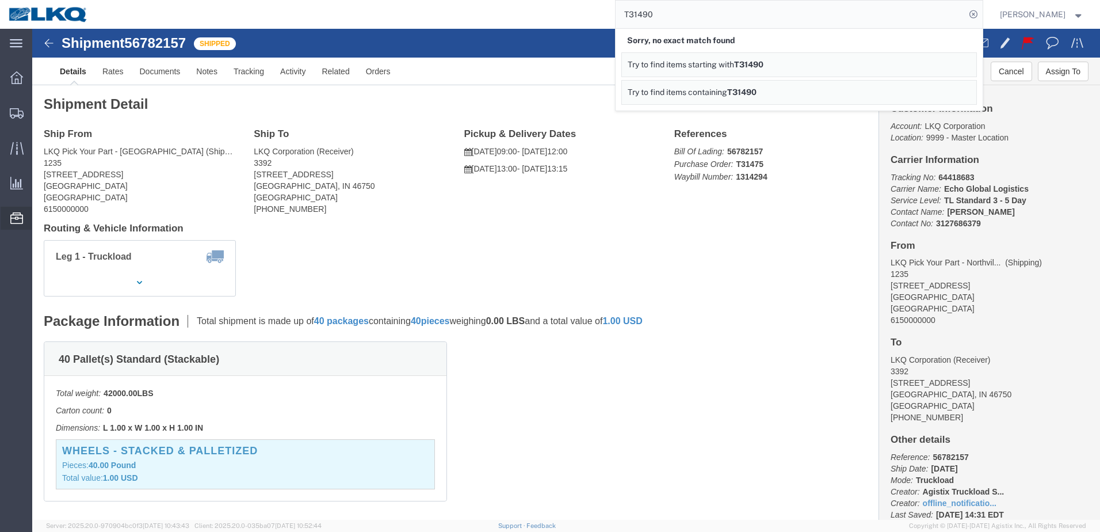
click at [19, 220] on icon at bounding box center [16, 218] width 13 height 12
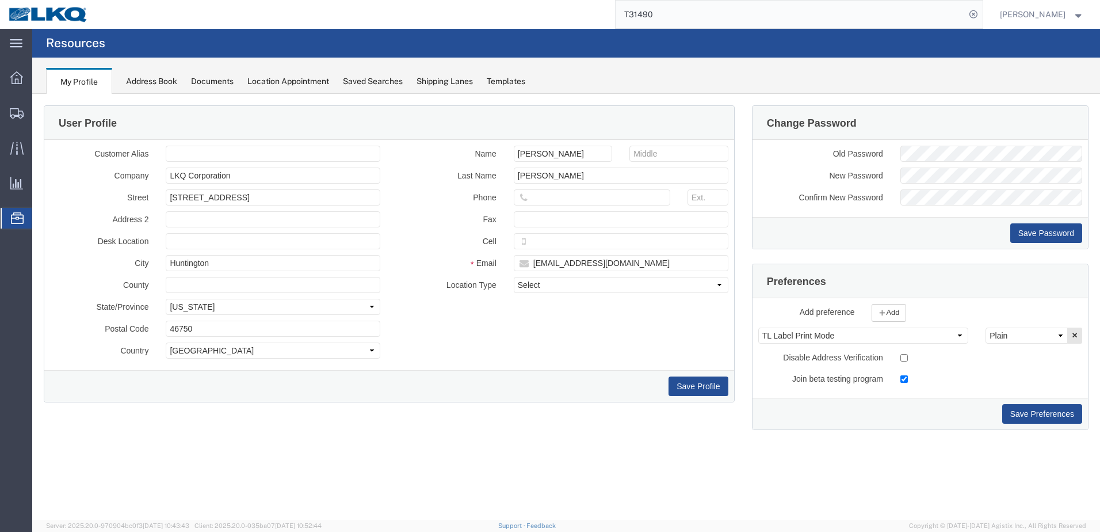
click at [371, 78] on div "Saved Searches" at bounding box center [373, 81] width 60 height 12
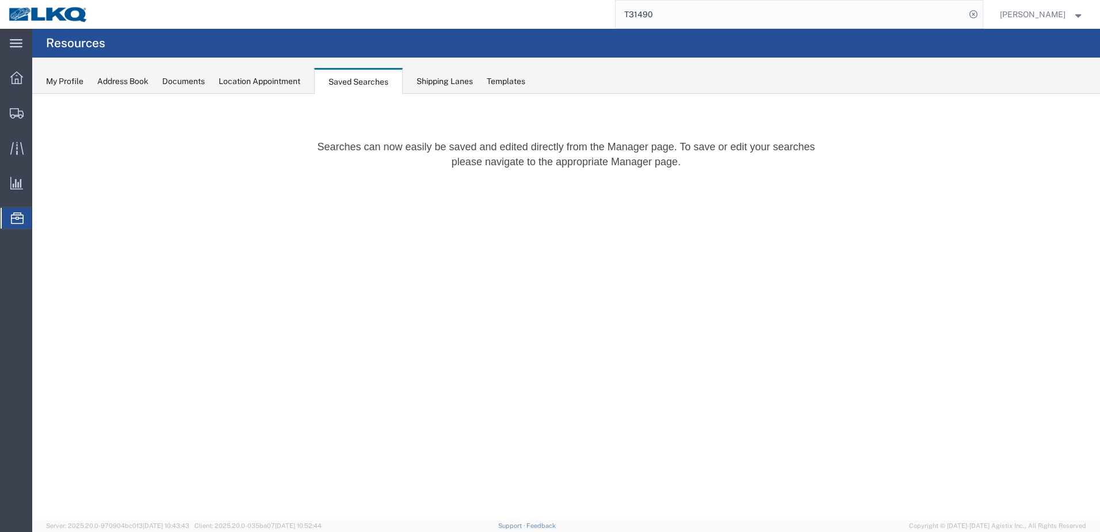
click at [240, 79] on div "Location Appointment" at bounding box center [260, 81] width 82 height 12
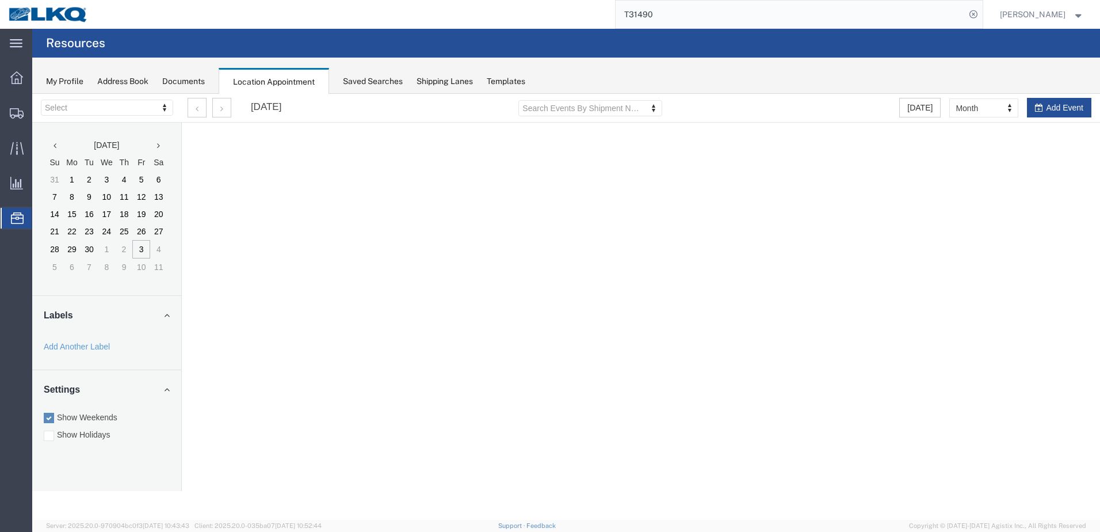
select select "28018"
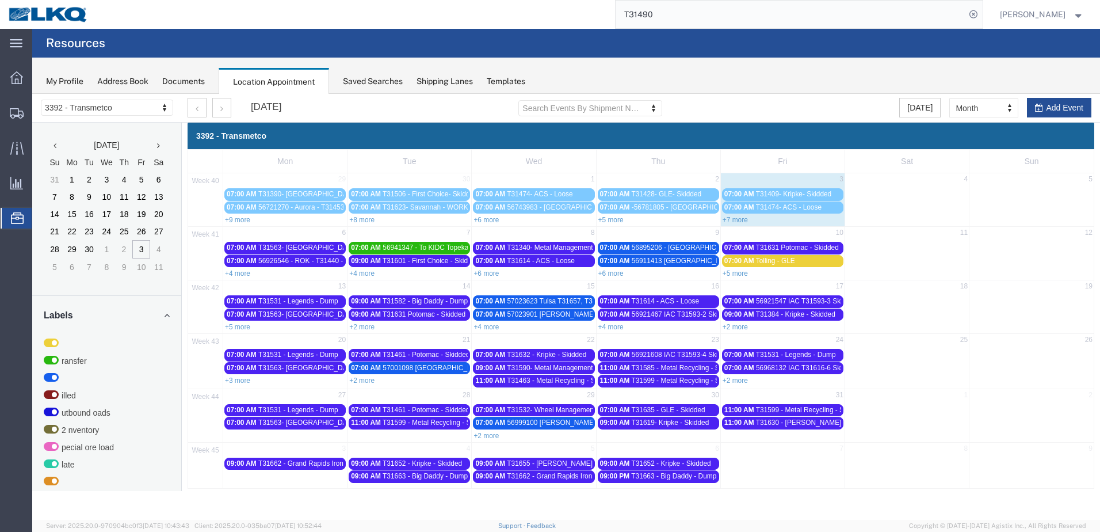
click at [371, 327] on link "+2 more" at bounding box center [361, 327] width 25 height 8
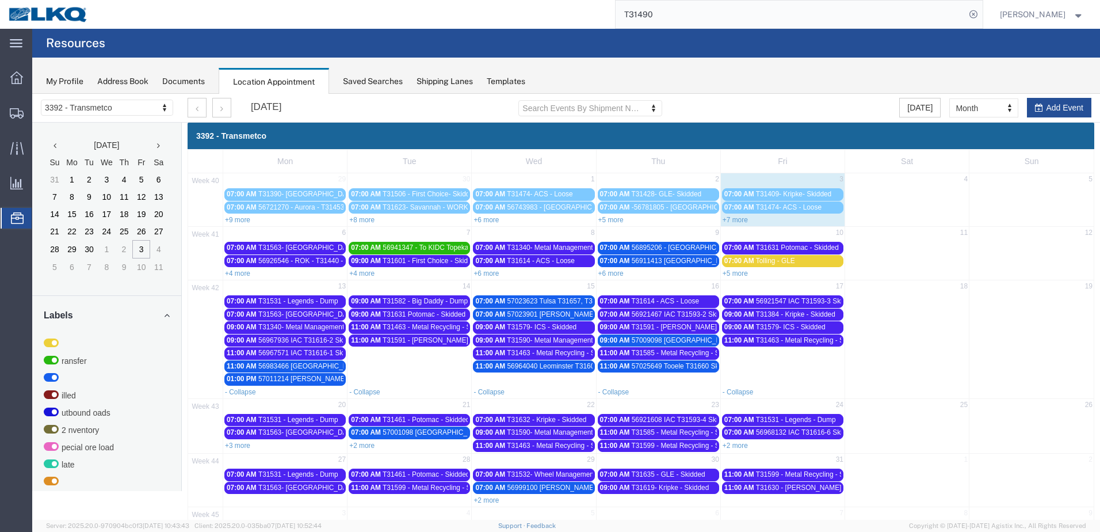
click at [481, 219] on link "+6 more" at bounding box center [486, 220] width 25 height 8
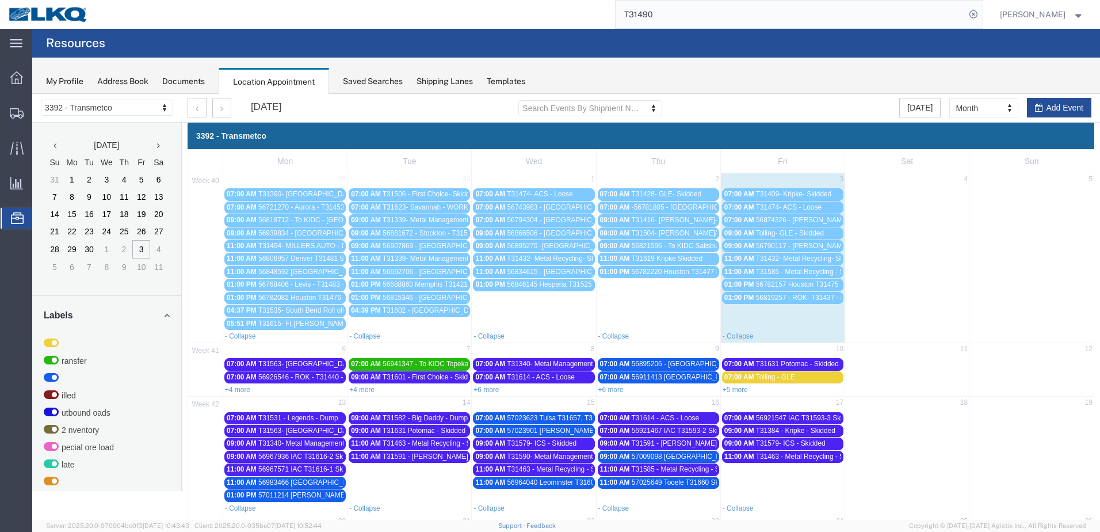
click at [706, 207] on span "-56781805 - [GEOGRAPHIC_DATA] - T34190 - Palletized" at bounding box center [719, 207] width 175 height 8
